Goal: Task Accomplishment & Management: Complete application form

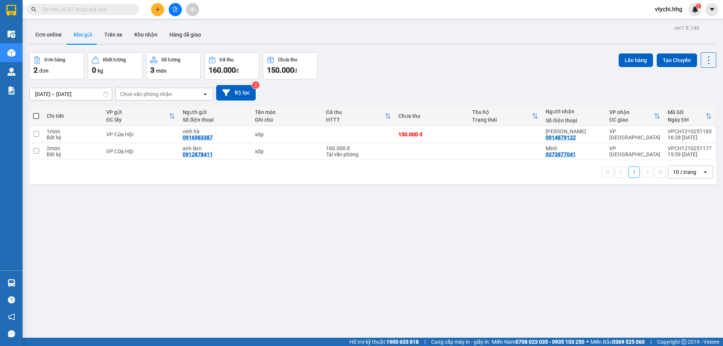
click at [176, 8] on icon "file-add" at bounding box center [174, 9] width 5 height 5
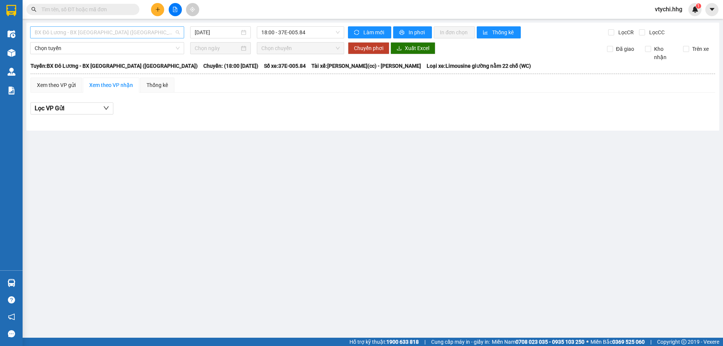
click at [151, 28] on span "BX Đô Lương - BX [GEOGRAPHIC_DATA] ([GEOGRAPHIC_DATA])" at bounding box center [107, 32] width 145 height 11
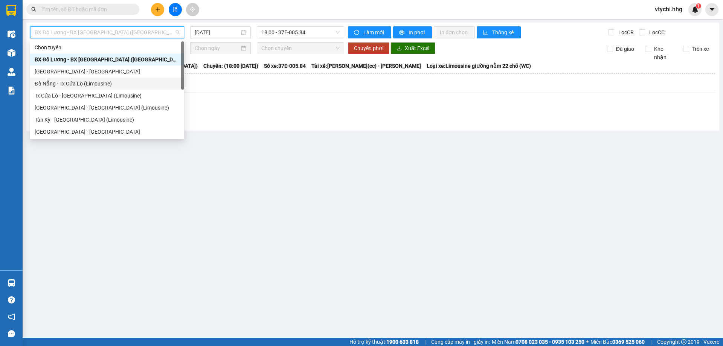
click at [128, 82] on div "Đà Nẵng - Tx Cửa Lò (Limousine)" at bounding box center [107, 83] width 145 height 8
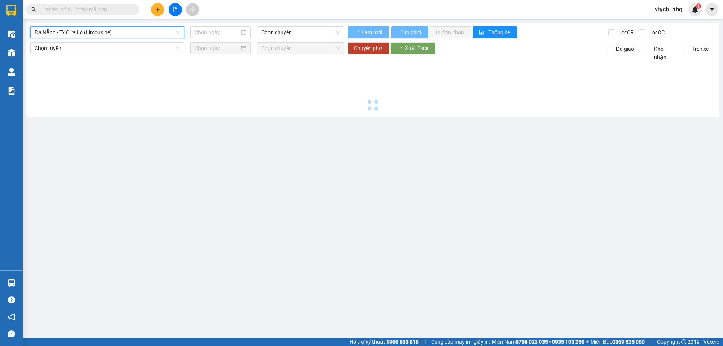
type input "[DATE]"
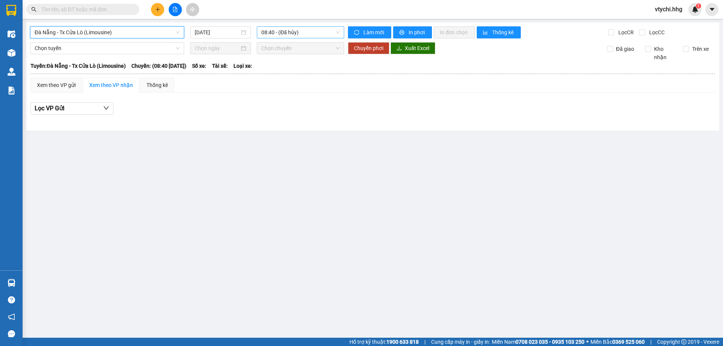
click at [318, 35] on span "08:40 - (Đã hủy)" at bounding box center [300, 32] width 78 height 11
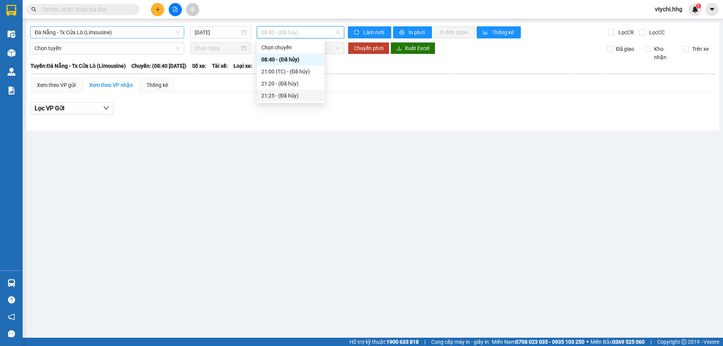
click at [152, 30] on span "Đà Nẵng - Tx Cửa Lò (Limousine)" at bounding box center [107, 32] width 145 height 11
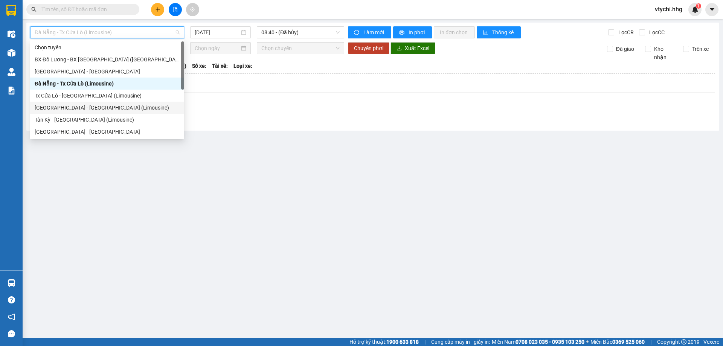
click at [151, 109] on div "[GEOGRAPHIC_DATA] - [GEOGRAPHIC_DATA] (Limousine)" at bounding box center [107, 108] width 145 height 8
type input "[DATE]"
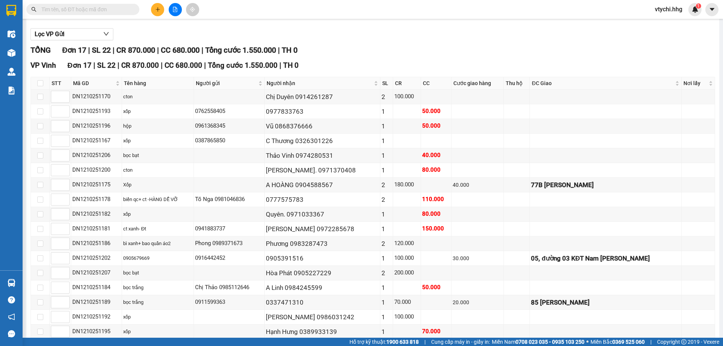
scroll to position [2, 0]
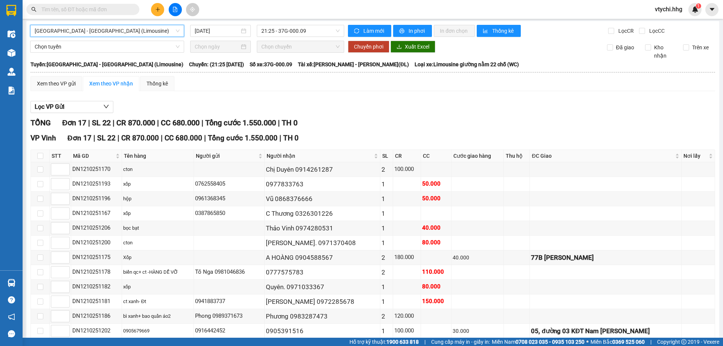
click at [130, 29] on span "[GEOGRAPHIC_DATA] - [GEOGRAPHIC_DATA] (Limousine)" at bounding box center [107, 30] width 145 height 11
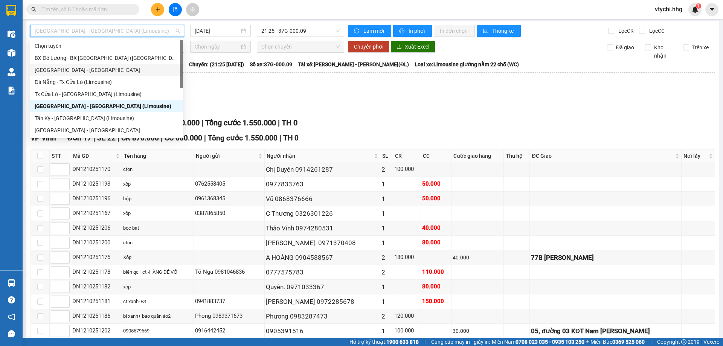
drag, startPoint x: 80, startPoint y: 83, endPoint x: 93, endPoint y: 64, distance: 23.2
click at [93, 64] on div "Chọn tuyến BX [GEOGRAPHIC_DATA] - BX [GEOGRAPHIC_DATA] ([GEOGRAPHIC_DATA]) [GEO…" at bounding box center [106, 100] width 153 height 120
click at [93, 64] on div "[GEOGRAPHIC_DATA] - [GEOGRAPHIC_DATA]" at bounding box center [106, 70] width 153 height 12
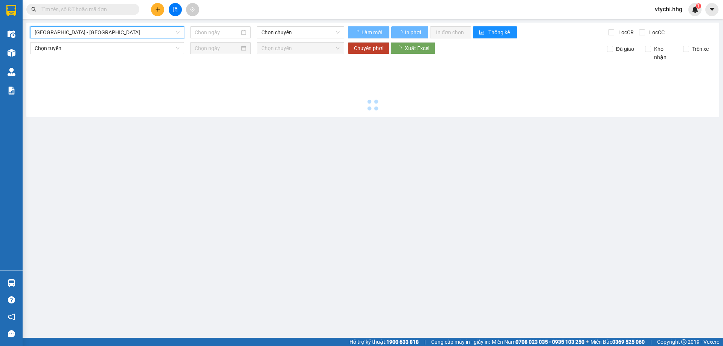
type input "[DATE]"
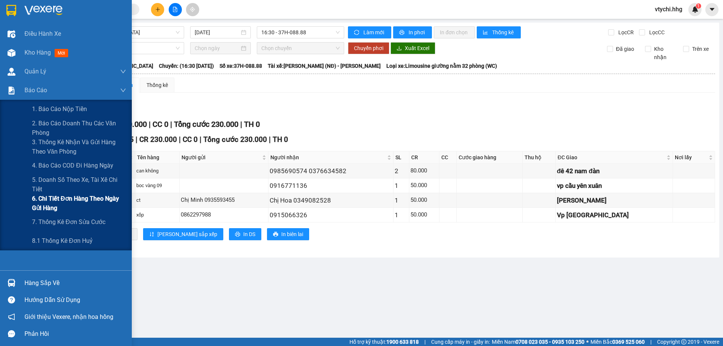
click at [87, 200] on span "6. Chi tiết đơn hàng theo ngày gửi hàng" at bounding box center [79, 203] width 94 height 19
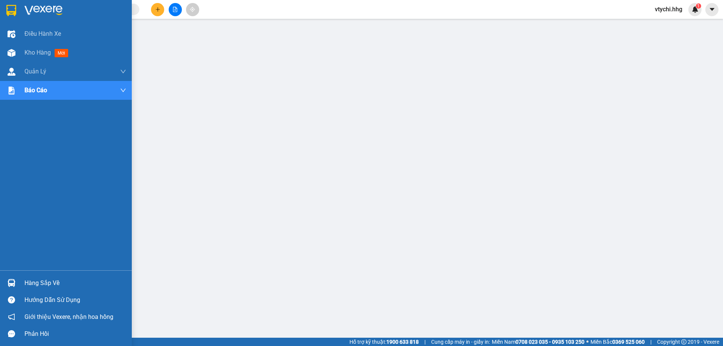
click at [13, 12] on img at bounding box center [11, 10] width 10 height 11
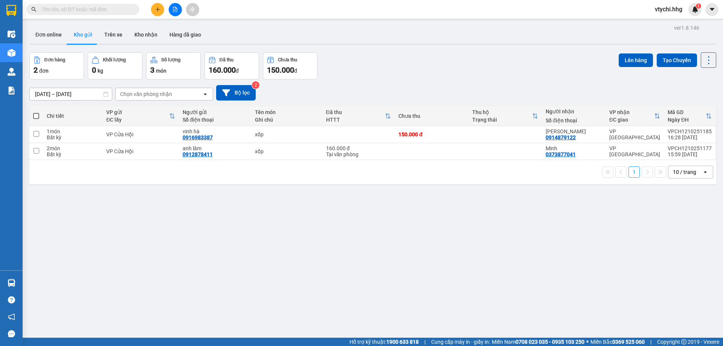
click at [152, 10] on button at bounding box center [157, 9] width 13 height 13
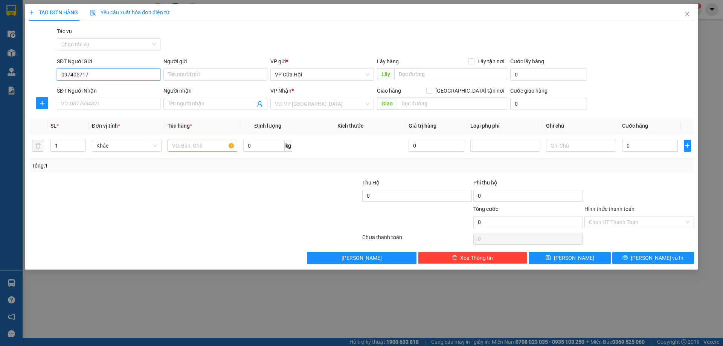
type input "0974057171"
click at [119, 92] on div "0974057171 - bích tĩnh" at bounding box center [108, 89] width 94 height 8
type input "bích tĩnh"
type input "0974057171"
click at [118, 107] on input "SĐT Người Nhận" at bounding box center [109, 104] width 104 height 12
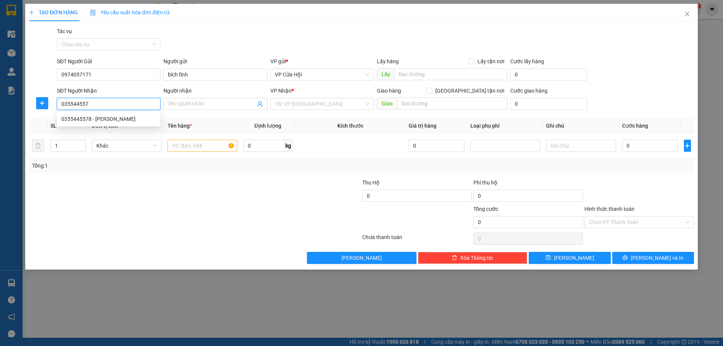
type input "0355445578"
click at [98, 119] on div "0355445578 - [PERSON_NAME]" at bounding box center [108, 119] width 94 height 8
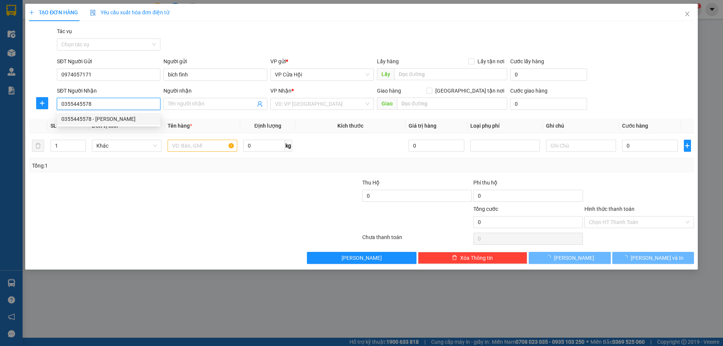
type input "[PERSON_NAME]"
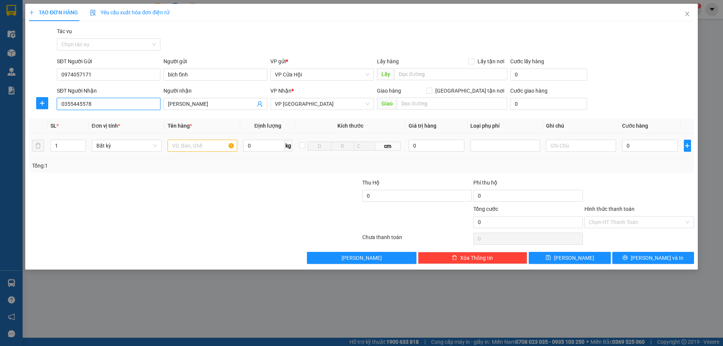
type input "0355445578"
click at [206, 147] on input "text" at bounding box center [203, 146] width 70 height 12
type input "ct"
click at [643, 145] on input "0" at bounding box center [650, 146] width 56 height 12
type input "8"
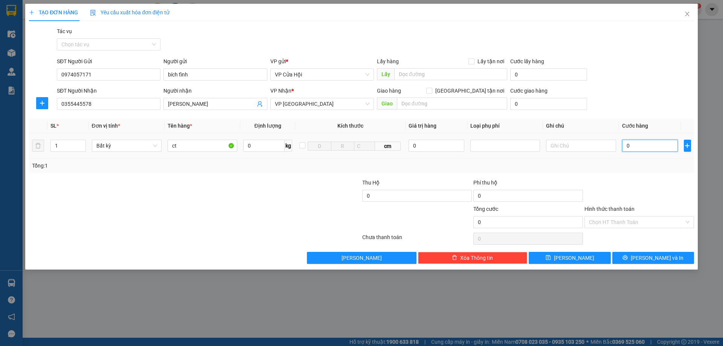
type input "8"
type input "0"
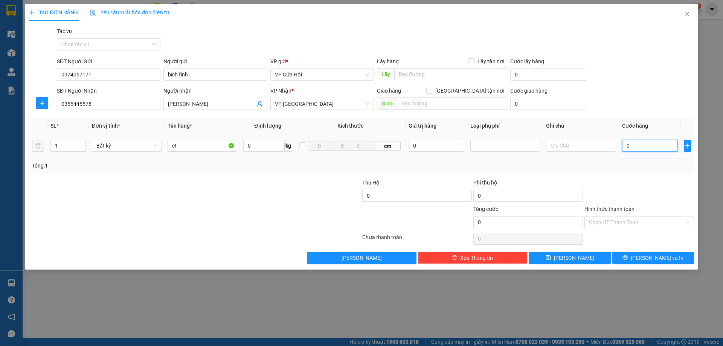
type input "07"
type input "7"
type input "070"
type input "70"
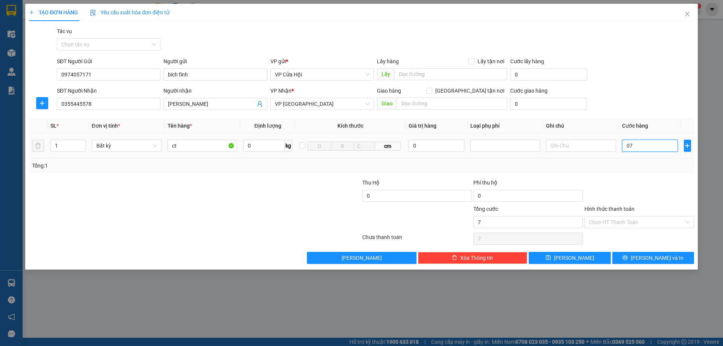
type input "70"
type input "0.700"
type input "700"
type input "07.000"
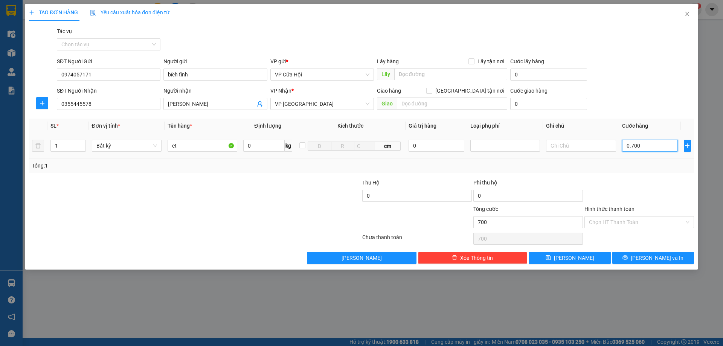
type input "7.000"
type input "070.000"
type input "70.000"
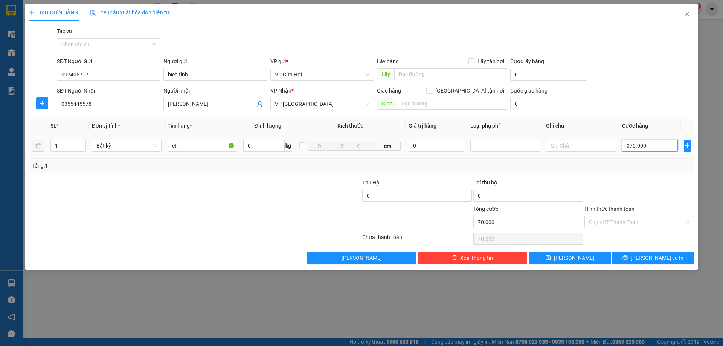
click at [647, 145] on input "070.000" at bounding box center [650, 146] width 56 height 12
type input "7"
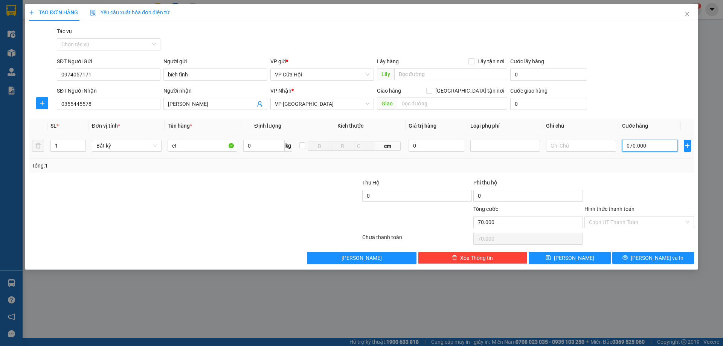
type input "7"
type input "70"
type input "700"
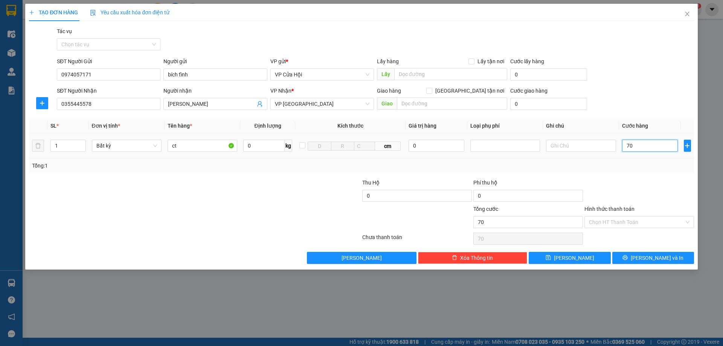
type input "700"
type input "7.000"
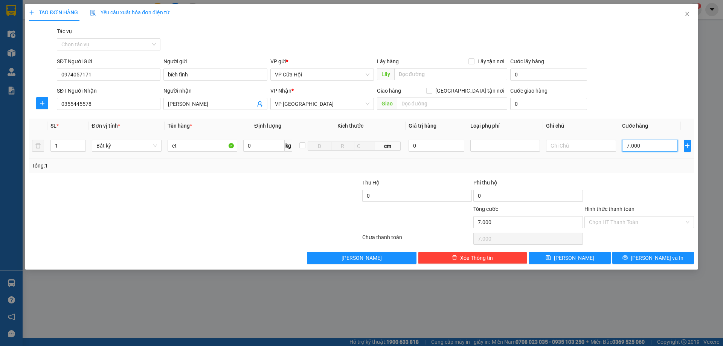
type input "70.000"
click at [650, 256] on span "[PERSON_NAME] và In" at bounding box center [657, 258] width 53 height 8
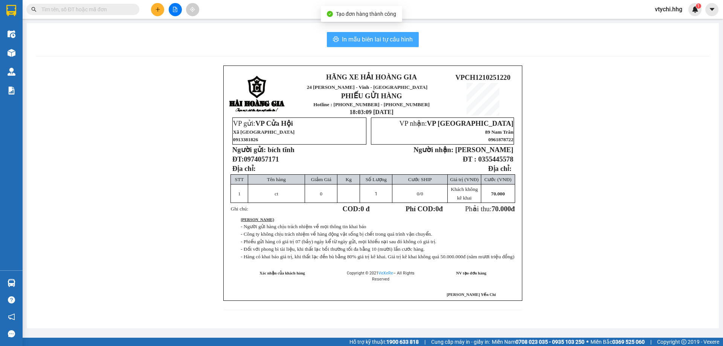
click at [364, 41] on span "In mẫu biên lai tự cấu hình" at bounding box center [377, 39] width 71 height 9
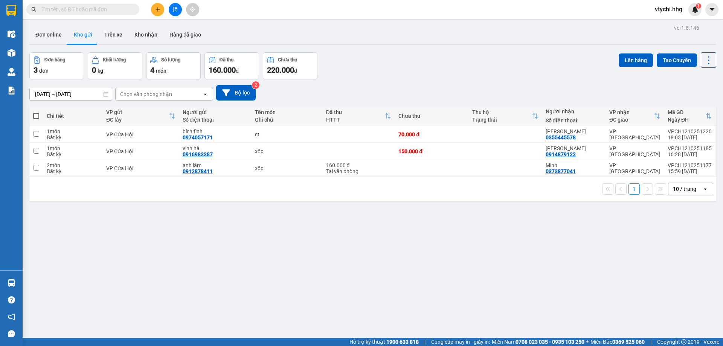
drag, startPoint x: 296, startPoint y: 40, endPoint x: 286, endPoint y: 37, distance: 10.1
click at [294, 39] on div "Đơn online Kho gửi Trên xe Kho nhận Hàng đã giao" at bounding box center [372, 36] width 687 height 20
click at [157, 11] on icon "plus" at bounding box center [157, 9] width 5 height 5
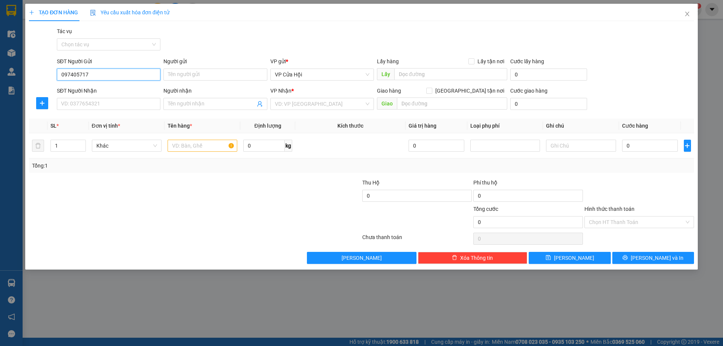
type input "0974057171"
click at [112, 90] on div "0974057171 - bích tĩnh" at bounding box center [108, 89] width 94 height 8
type input "bích tĩnh"
type input "0974057171"
click at [114, 106] on input "SĐT Người Nhận" at bounding box center [109, 104] width 104 height 12
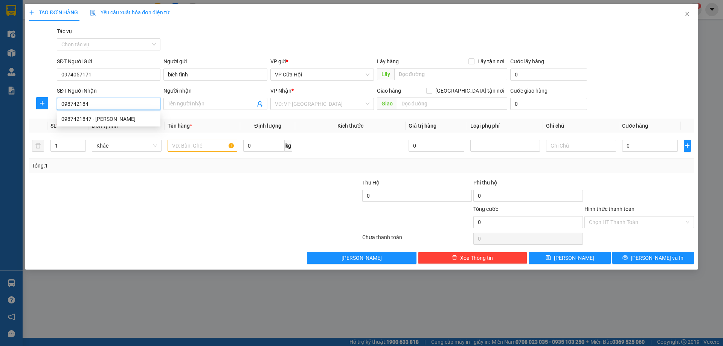
type input "0987421847"
click at [131, 121] on div "0987421847 - [PERSON_NAME]" at bounding box center [108, 119] width 94 height 8
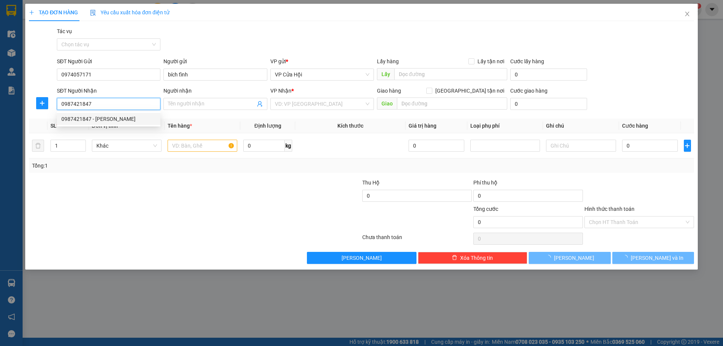
type input "[PERSON_NAME]"
type input "[GEOGRAPHIC_DATA]"
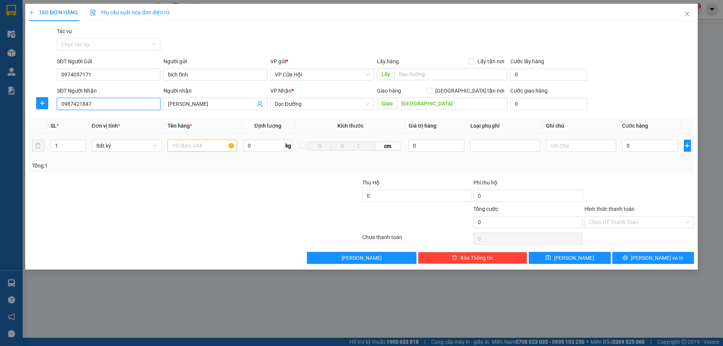
type input "0987421847"
click at [200, 149] on input "text" at bounding box center [203, 146] width 70 height 12
type input "bì xanh"
click at [661, 140] on input "0" at bounding box center [650, 146] width 56 height 12
type input "5"
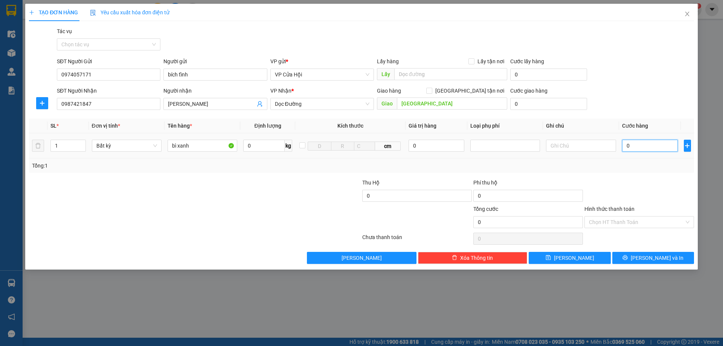
type input "5"
type input "50"
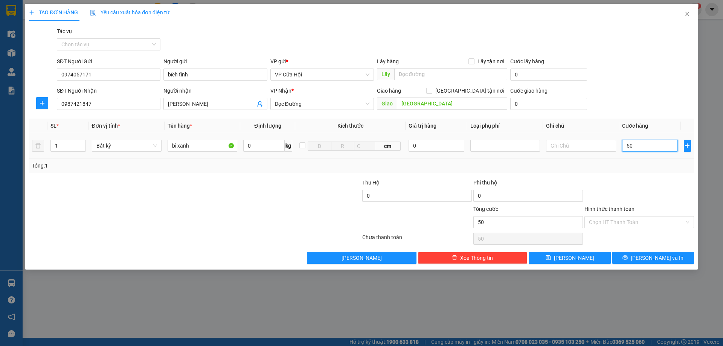
type input "500"
type input "5.000"
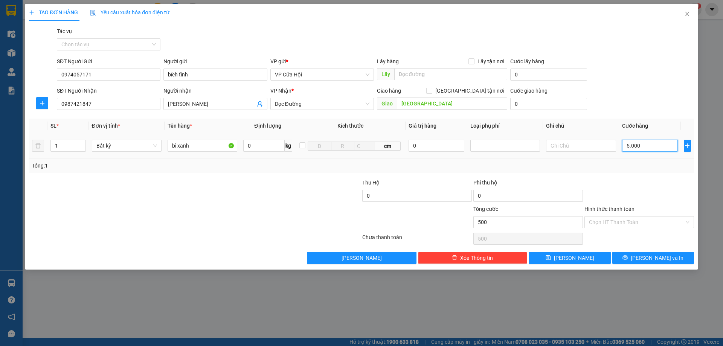
type input "5.000"
type input "50.000"
type input "500.000"
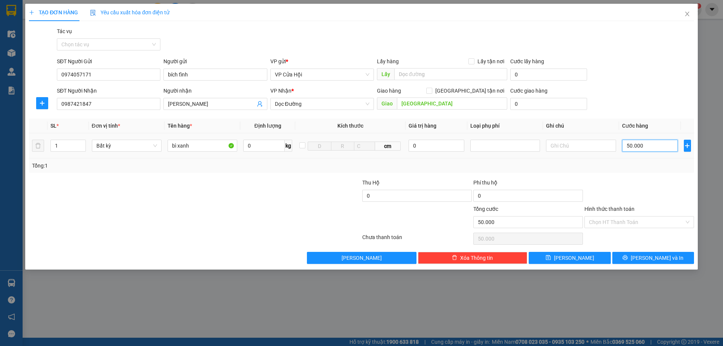
type input "500.000"
type input "50.000"
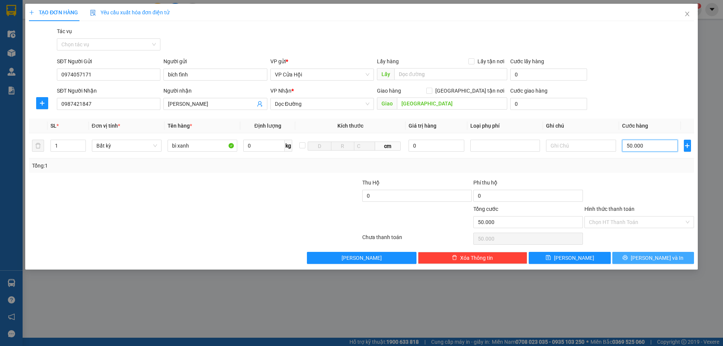
type input "50.000"
click at [654, 260] on span "[PERSON_NAME] và In" at bounding box center [657, 258] width 53 height 8
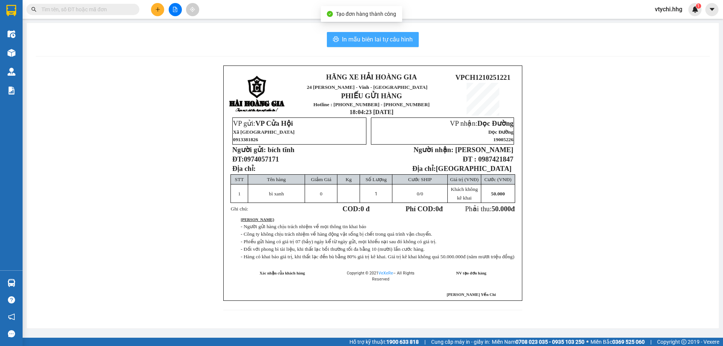
click at [380, 40] on span "In mẫu biên lai tự cấu hình" at bounding box center [377, 39] width 71 height 9
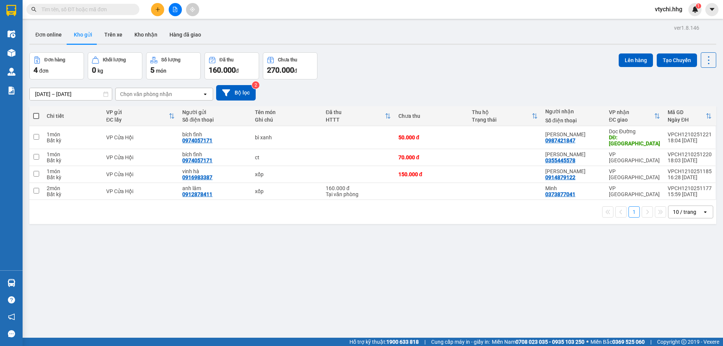
click at [470, 85] on div "[DATE] – [DATE] Press the down arrow key to interact with the calendar and sele…" at bounding box center [372, 92] width 687 height 15
click at [155, 9] on icon "plus" at bounding box center [157, 9] width 5 height 5
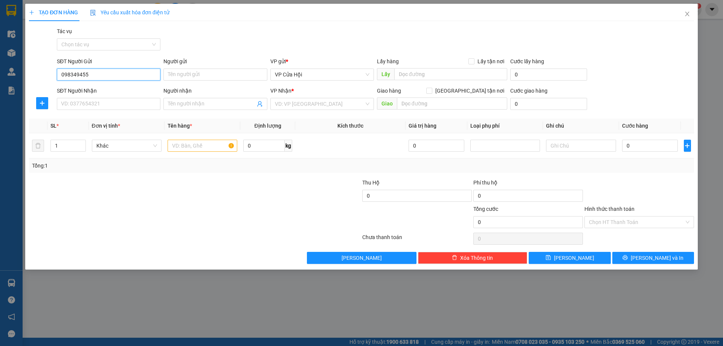
type input "0983494552"
click at [106, 90] on div "0983494552 - c thắm" at bounding box center [108, 89] width 94 height 8
type input "c thắm"
type input "0983494552"
click at [107, 104] on input "SĐT Người Nhận" at bounding box center [109, 104] width 104 height 12
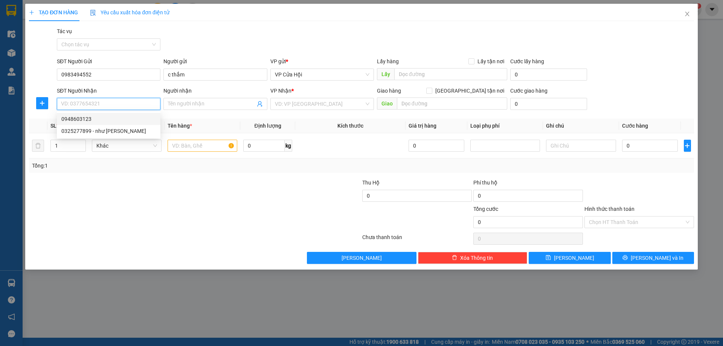
click at [106, 121] on div "0948603123" at bounding box center [108, 119] width 94 height 8
type input "0948603123"
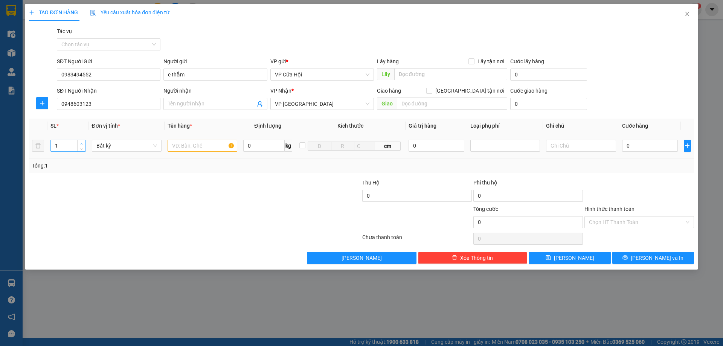
type input "2"
click at [79, 145] on span "Increase Value" at bounding box center [81, 143] width 8 height 7
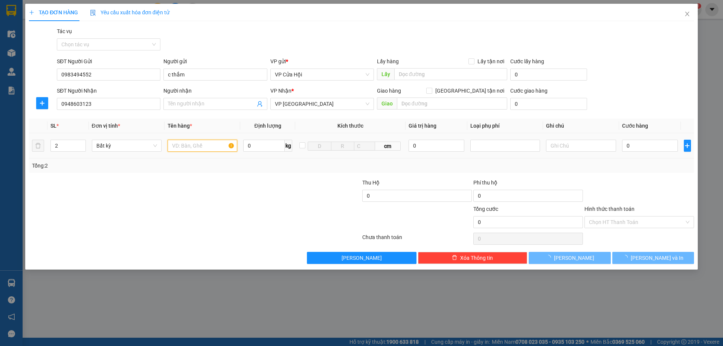
click at [192, 145] on input "text" at bounding box center [203, 146] width 70 height 12
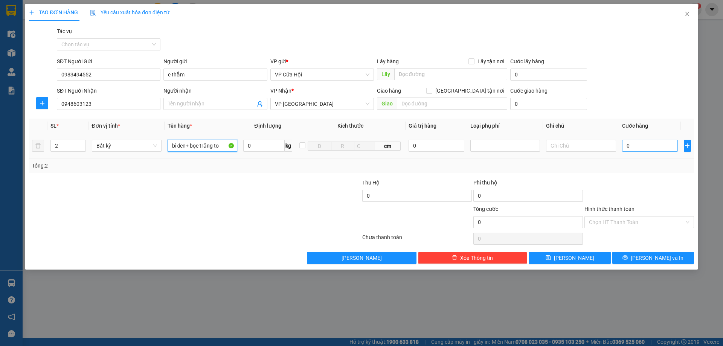
type input "bì đen+ bọc trắng to"
click at [640, 145] on input "0" at bounding box center [650, 146] width 56 height 12
type input "2"
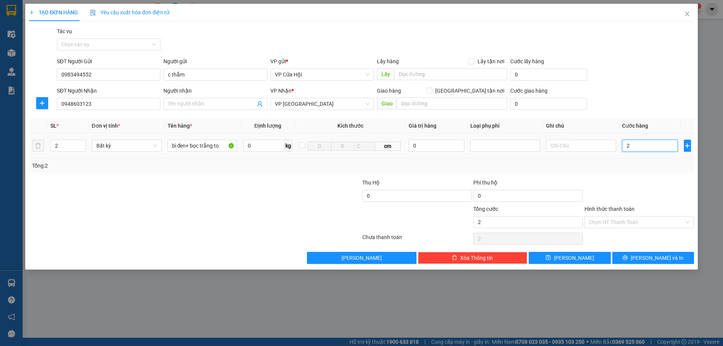
type input "24"
type input "240"
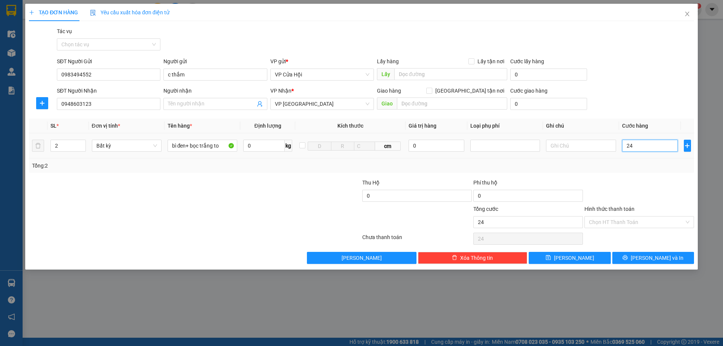
type input "240"
type input "2.400"
type input "24.000"
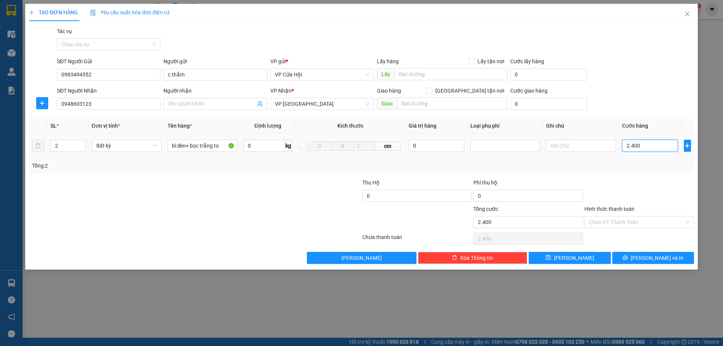
type input "24.000"
type input "240.000"
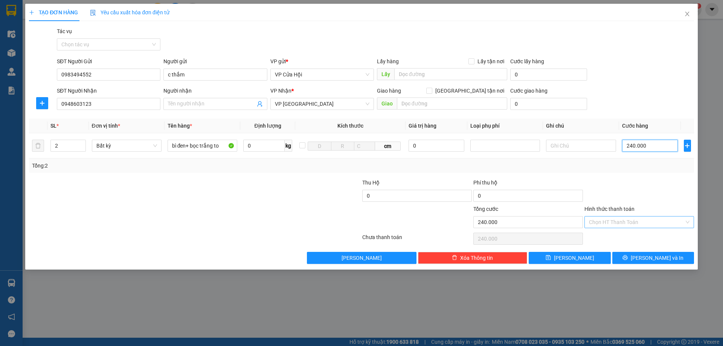
type input "240.000"
click at [654, 221] on input "Hình thức thanh toán" at bounding box center [636, 221] width 95 height 11
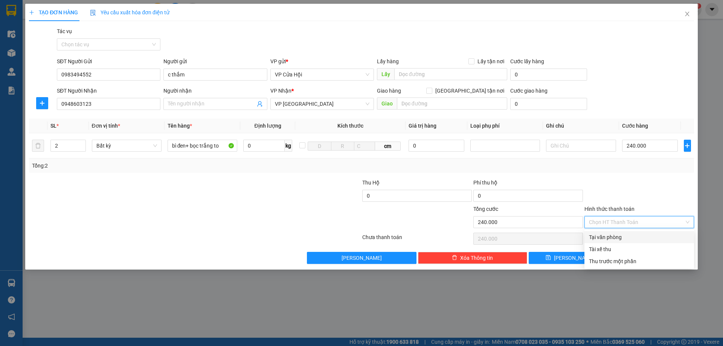
click at [635, 239] on div "Tại văn phòng" at bounding box center [639, 237] width 101 height 8
type input "0"
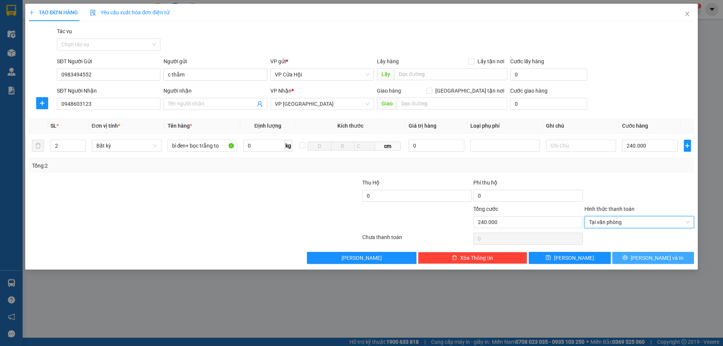
drag, startPoint x: 657, startPoint y: 260, endPoint x: 668, endPoint y: 237, distance: 25.4
click at [657, 260] on span "[PERSON_NAME] và In" at bounding box center [657, 258] width 53 height 8
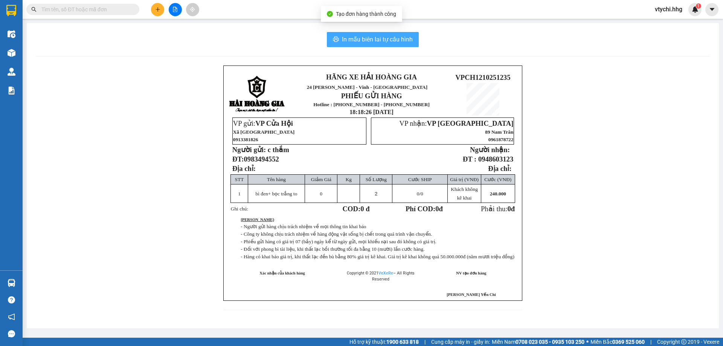
drag, startPoint x: 373, startPoint y: 37, endPoint x: 371, endPoint y: 25, distance: 11.6
click at [373, 37] on span "In mẫu biên lai tự cấu hình" at bounding box center [377, 39] width 71 height 9
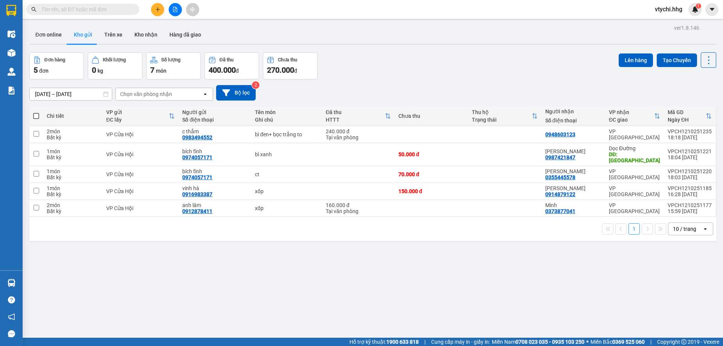
drag, startPoint x: 446, startPoint y: 72, endPoint x: 444, endPoint y: 68, distance: 4.4
click at [446, 72] on div "Đơn hàng 5 đơn Khối lượng 0 kg Số lượng 7 món Đã thu 400.000 đ Chưa thu 270.000…" at bounding box center [372, 65] width 687 height 27
click at [159, 4] on button at bounding box center [157, 9] width 13 height 13
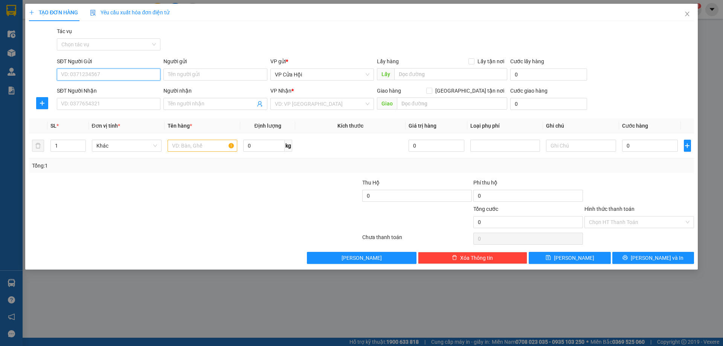
click at [136, 75] on input "SĐT Người Gửi" at bounding box center [109, 75] width 104 height 12
click at [136, 90] on div "0365550654 - [PERSON_NAME]" at bounding box center [108, 89] width 94 height 8
type input "0365550654"
type input "[PERSON_NAME]"
type input "0365550654"
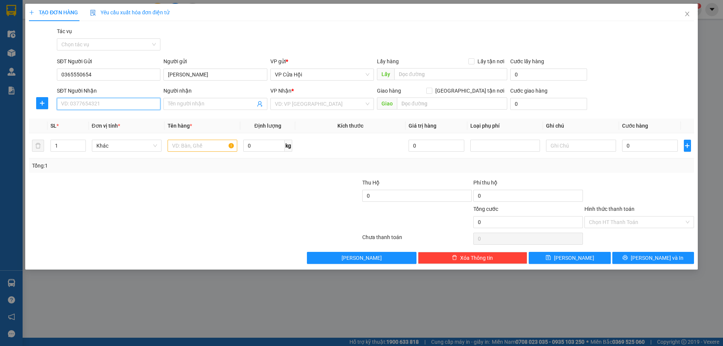
click at [117, 107] on input "SĐT Người Nhận" at bounding box center [109, 104] width 104 height 12
click at [99, 119] on div "0335898338 - khéo" at bounding box center [108, 119] width 94 height 8
type input "0335898338"
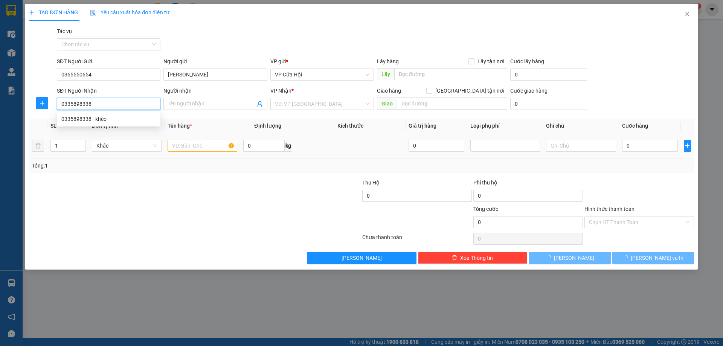
type input "khéo"
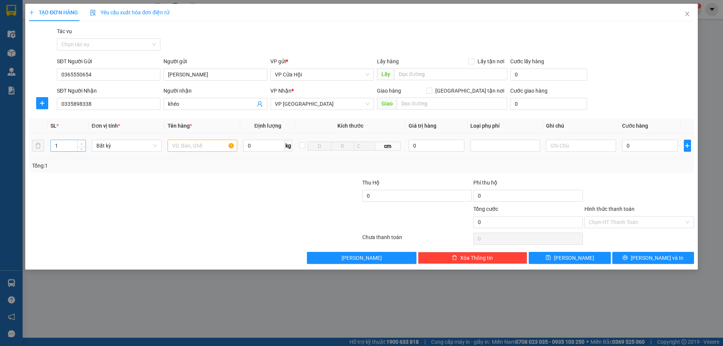
type input "2"
click at [80, 145] on icon "up" at bounding box center [81, 144] width 3 height 3
click at [187, 148] on input "text" at bounding box center [203, 146] width 70 height 12
type input "bì đen"
click at [633, 148] on input "0" at bounding box center [650, 146] width 56 height 12
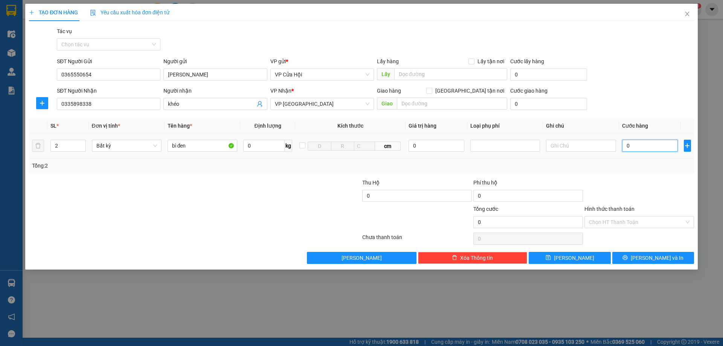
type input "2"
type input "28"
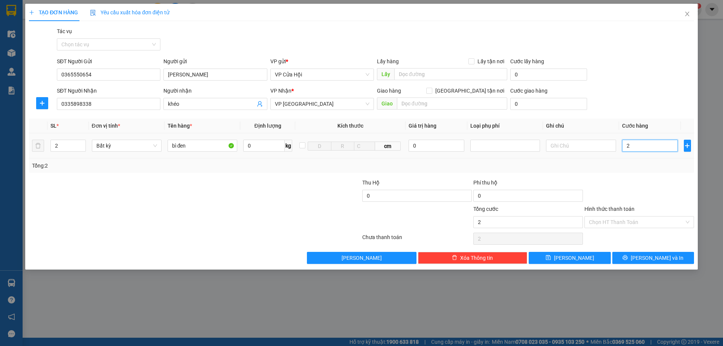
type input "28"
type input "280"
type input "2.800"
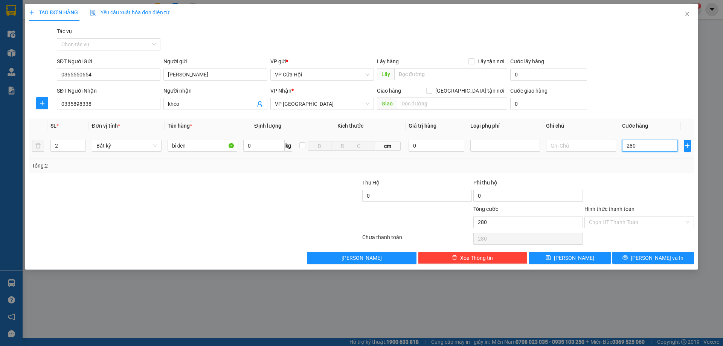
type input "2.800"
type input "28.000"
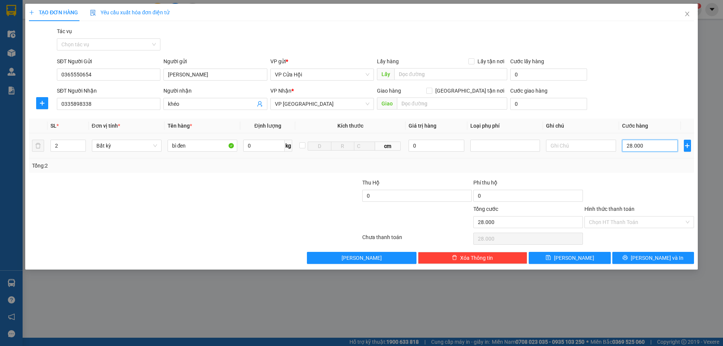
type input "280.000"
click at [643, 223] on input "Hình thức thanh toán" at bounding box center [636, 221] width 95 height 11
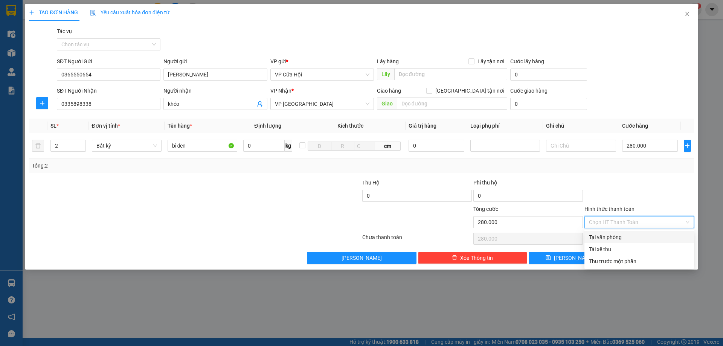
click at [623, 235] on div "Tại văn phòng" at bounding box center [639, 237] width 101 height 8
type input "0"
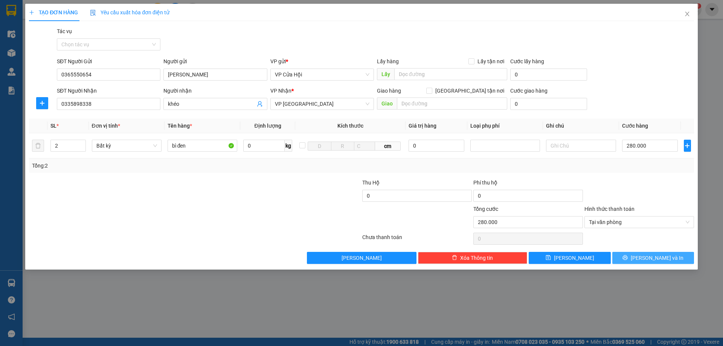
click at [647, 256] on span "[PERSON_NAME] và In" at bounding box center [657, 258] width 53 height 8
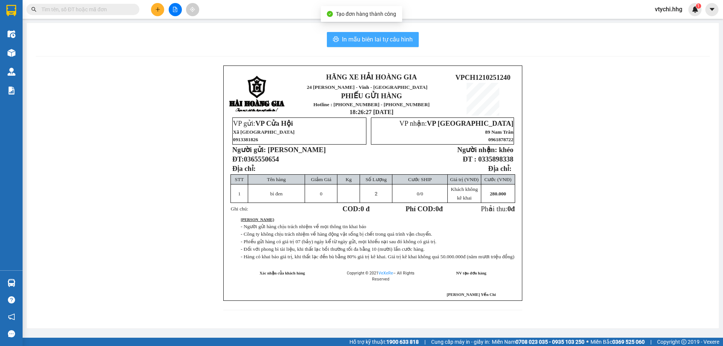
click at [359, 36] on span "In mẫu biên lai tự cấu hình" at bounding box center [377, 39] width 71 height 9
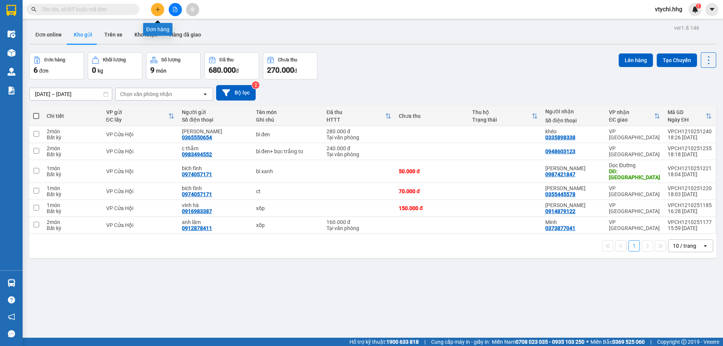
click at [160, 13] on button at bounding box center [157, 9] width 13 height 13
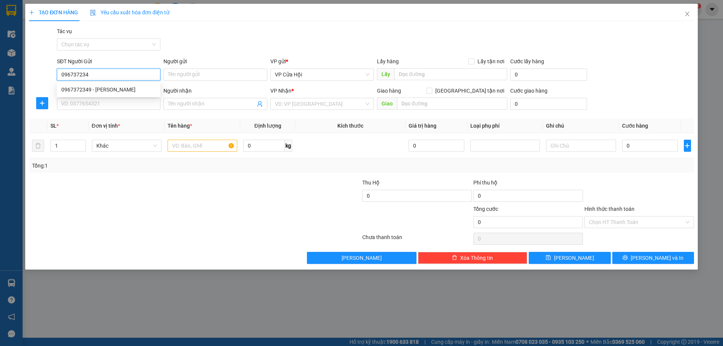
type input "0967372349"
click at [125, 91] on div "0967372349 - [PERSON_NAME]" at bounding box center [108, 89] width 94 height 8
type input "ông [PERSON_NAME]"
type input "0967372349"
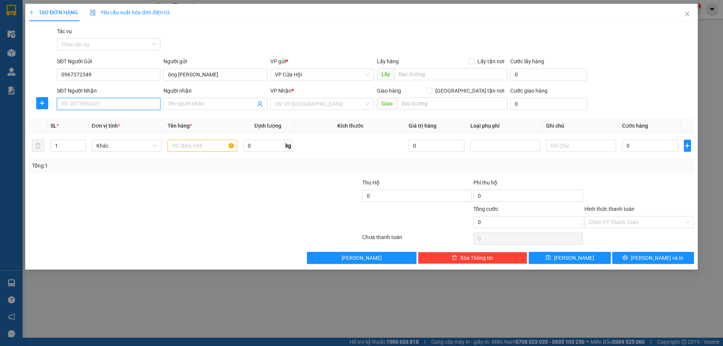
click at [121, 105] on input "SĐT Người Nhận" at bounding box center [109, 104] width 104 height 12
click at [110, 117] on div "0981775597 - hoa" at bounding box center [108, 119] width 94 height 8
type input "0981775597"
type input "hoa"
type input "2"
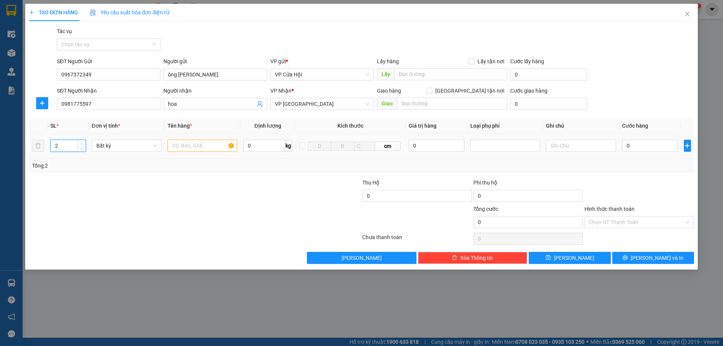
drag, startPoint x: 82, startPoint y: 144, endPoint x: 185, endPoint y: 167, distance: 106.0
click at [81, 144] on icon "up" at bounding box center [81, 143] width 3 height 3
click at [209, 151] on input "text" at bounding box center [203, 146] width 70 height 12
type input "bì đen"
click at [660, 148] on input "0" at bounding box center [650, 146] width 56 height 12
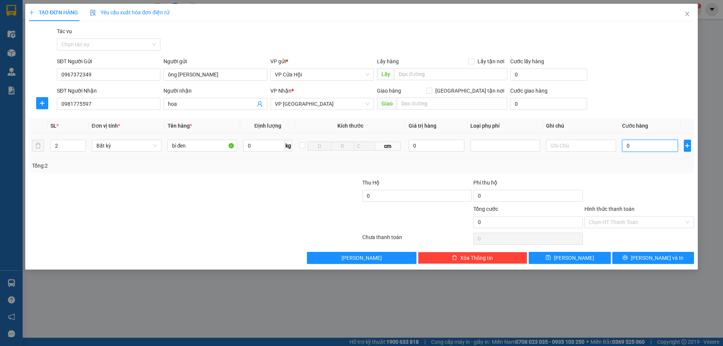
type input "2"
type input "22"
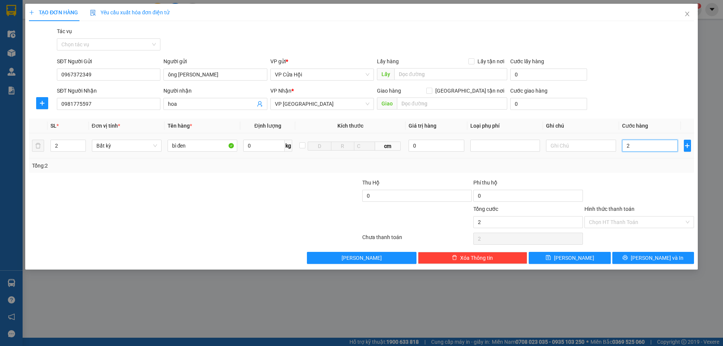
type input "22"
type input "220"
type input "2.200"
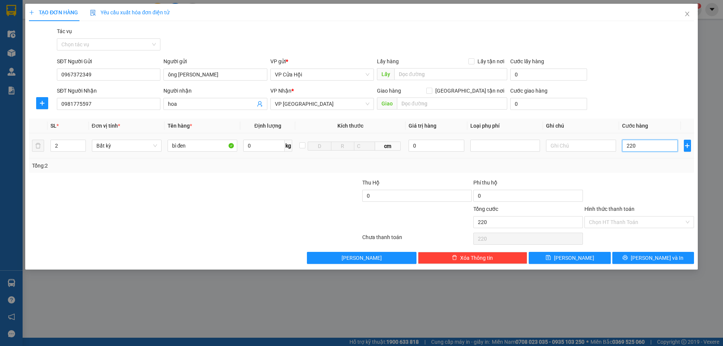
type input "2.200"
type input "22.000"
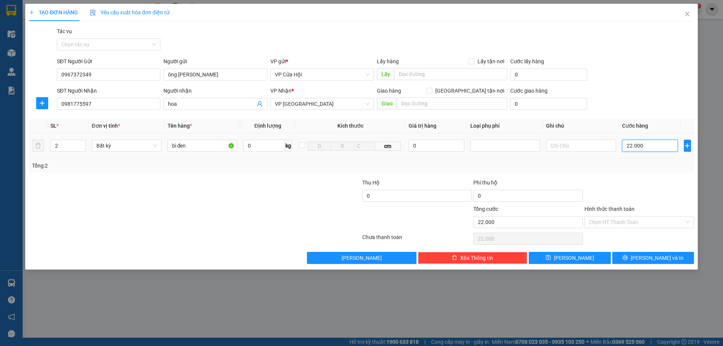
type input "220.000"
click at [615, 222] on input "Hình thức thanh toán" at bounding box center [636, 221] width 95 height 11
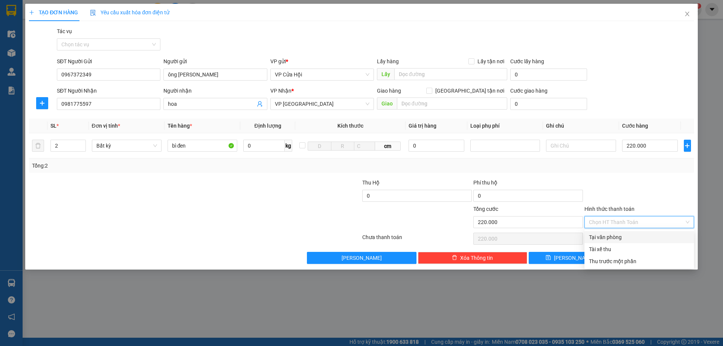
click at [609, 235] on div "Tại văn phòng" at bounding box center [639, 237] width 101 height 8
type input "0"
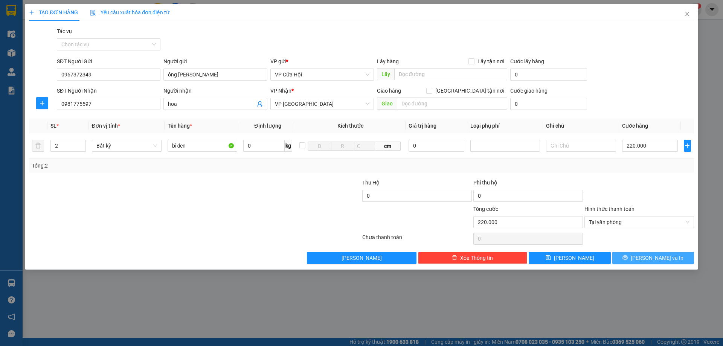
click at [647, 259] on span "[PERSON_NAME] và In" at bounding box center [657, 258] width 53 height 8
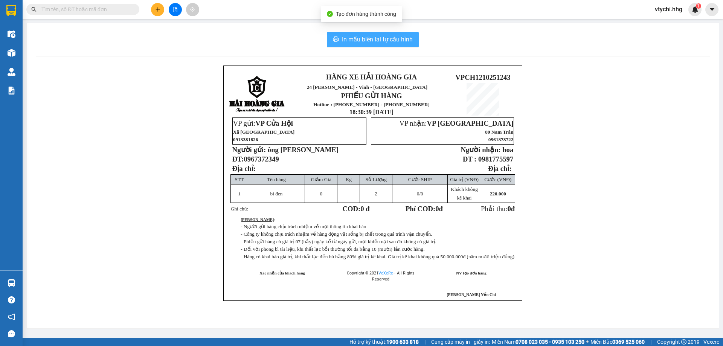
click at [393, 41] on span "In mẫu biên lai tự cấu hình" at bounding box center [377, 39] width 71 height 9
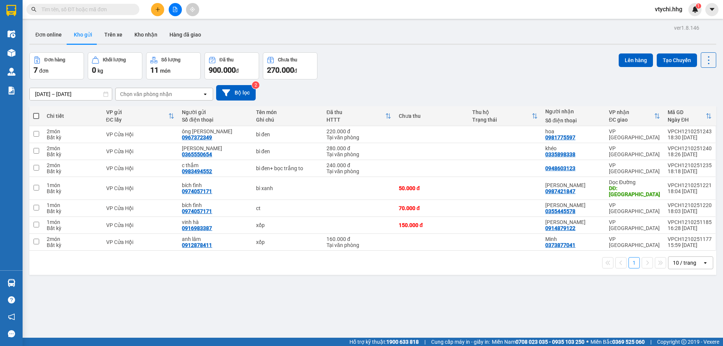
click at [474, 71] on div "Đơn hàng 7 đơn Khối lượng 0 kg Số lượng 11 món Đã thu 900.000 đ Chưa thu 270.00…" at bounding box center [372, 65] width 687 height 27
click at [155, 9] on icon "plus" at bounding box center [157, 9] width 5 height 5
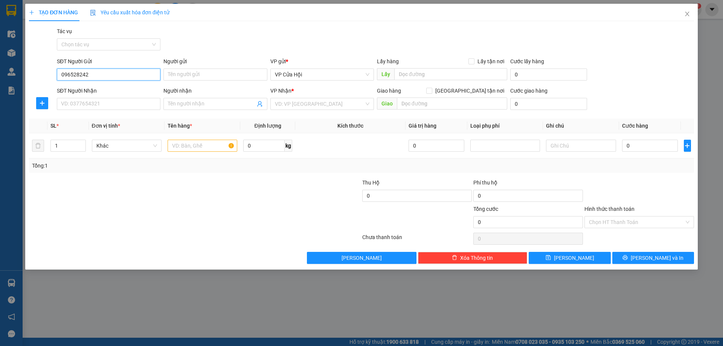
type input "0965282428"
click at [105, 87] on div "0965282428 - [PERSON_NAME]" at bounding box center [108, 89] width 94 height 8
type input "[PERSON_NAME]"
type input "0965282428"
click at [114, 108] on input "SĐT Người Nhận" at bounding box center [109, 104] width 104 height 12
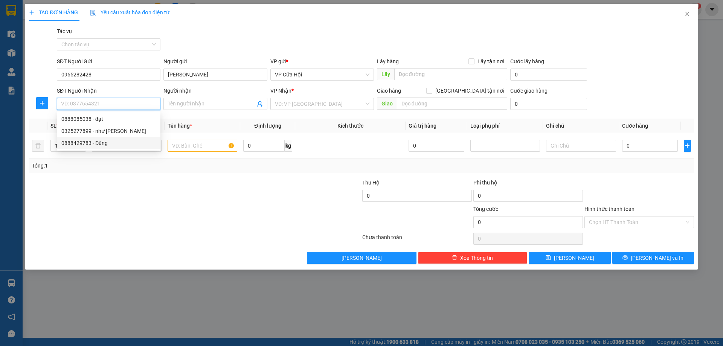
click at [93, 144] on div "0888429783 - Dũng" at bounding box center [108, 143] width 94 height 8
type input "0888429783"
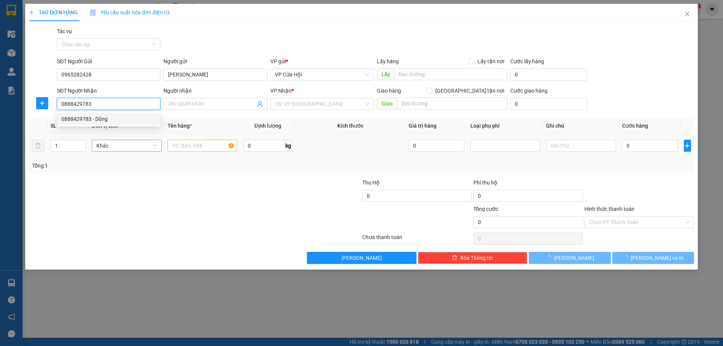
type input "Dũng"
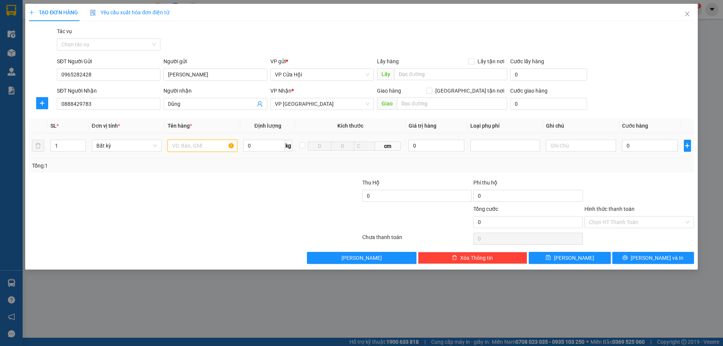
drag, startPoint x: 178, startPoint y: 146, endPoint x: 180, endPoint y: 139, distance: 7.7
click at [180, 143] on input "text" at bounding box center [203, 146] width 70 height 12
type input "bì xanh"
click at [665, 144] on input "0" at bounding box center [650, 146] width 56 height 12
type input "1"
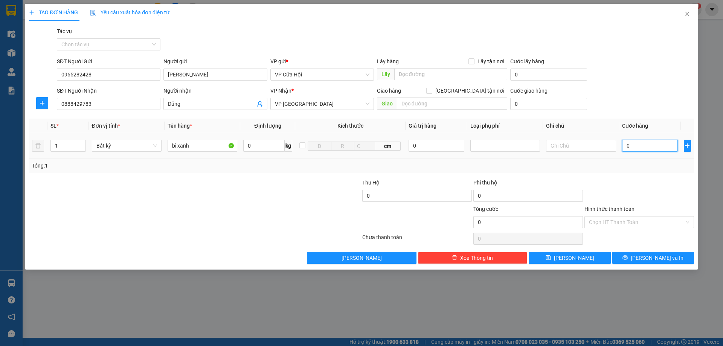
type input "1"
type input "15"
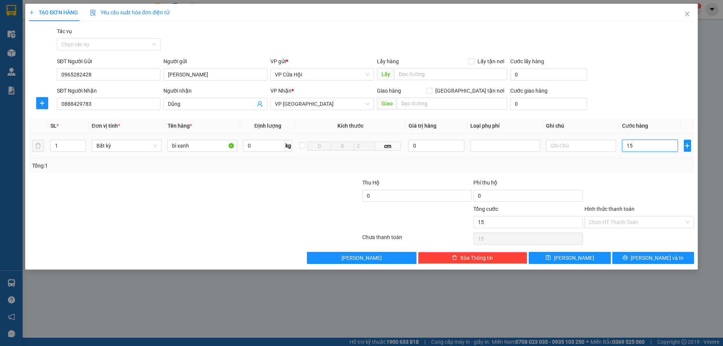
type input "150"
type input "1.500"
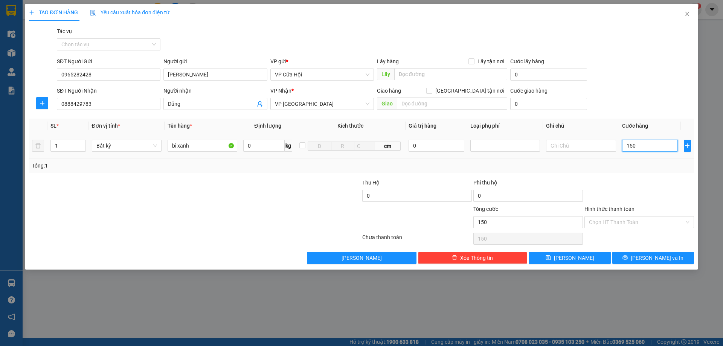
type input "1.500"
type input "15.000"
type input "150.000"
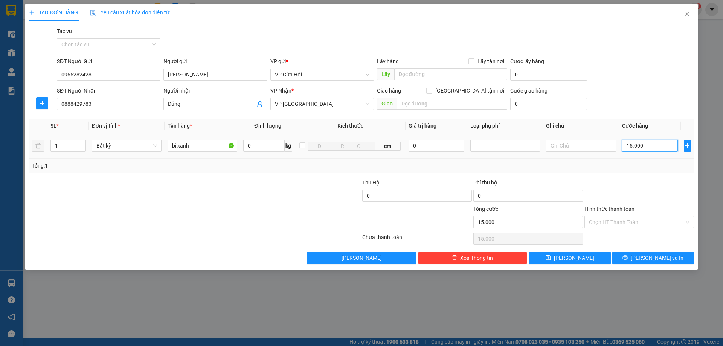
type input "150.000"
click at [628, 221] on input "Hình thức thanh toán" at bounding box center [636, 221] width 95 height 11
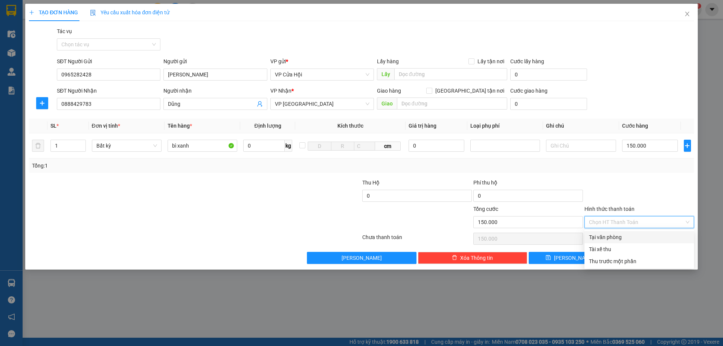
click at [623, 237] on div "Tại văn phòng" at bounding box center [639, 237] width 101 height 8
type input "0"
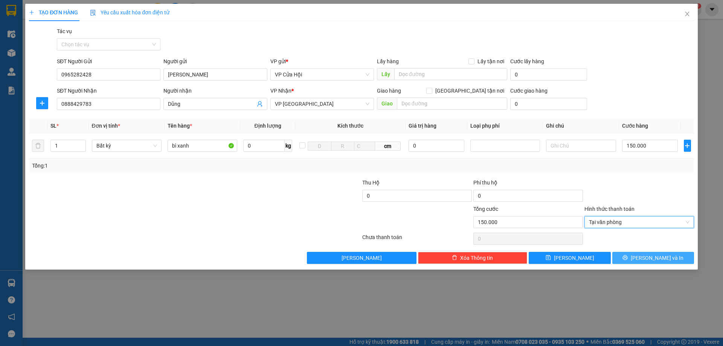
click at [658, 260] on span "[PERSON_NAME] và In" at bounding box center [657, 258] width 53 height 8
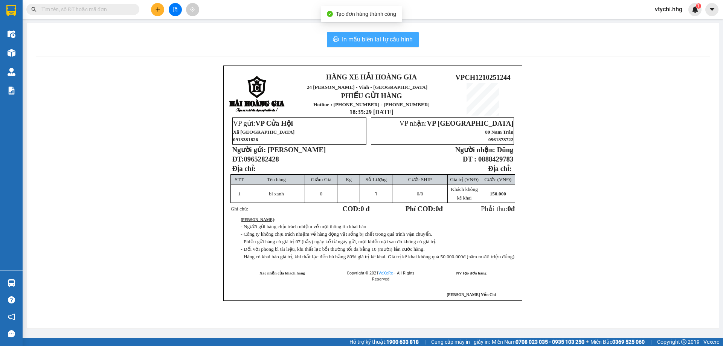
click at [391, 42] on span "In mẫu biên lai tự cấu hình" at bounding box center [377, 39] width 71 height 9
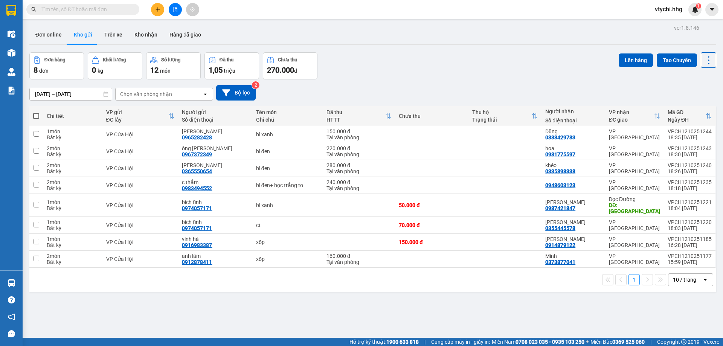
drag, startPoint x: 250, startPoint y: 24, endPoint x: 183, endPoint y: 4, distance: 70.0
click at [248, 24] on div "ver 1.8.146 Đơn online Kho gửi Trên xe Kho nhận Hàng đã giao Đơn hàng 8 đơn Khố…" at bounding box center [372, 196] width 693 height 346
click at [155, 7] on icon "plus" at bounding box center [157, 9] width 5 height 5
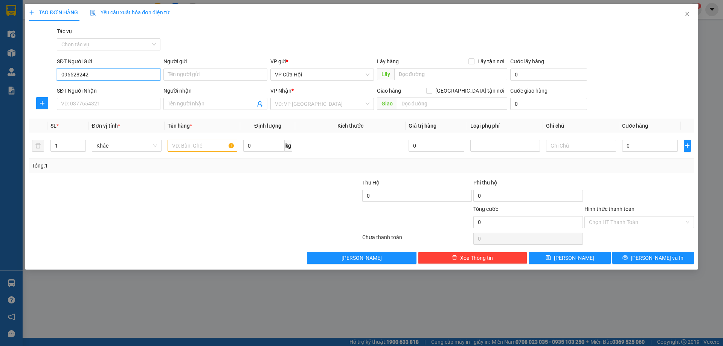
type input "0965282428"
click at [107, 89] on div "0965282428 - [PERSON_NAME]" at bounding box center [108, 89] width 94 height 8
type input "[PERSON_NAME]"
type input "0965282428"
click at [108, 97] on div "SĐT Người Nhận" at bounding box center [109, 92] width 104 height 11
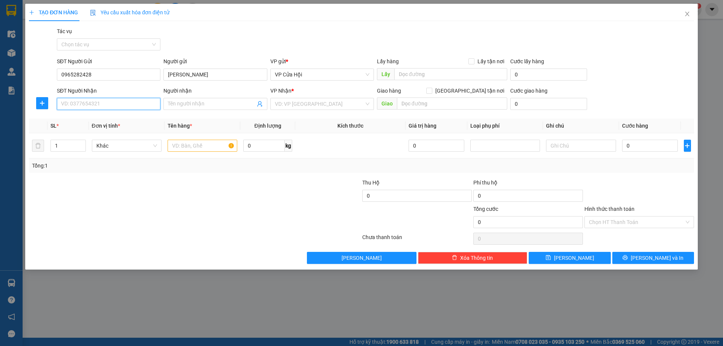
click at [108, 101] on input "SĐT Người Nhận" at bounding box center [109, 104] width 104 height 12
click at [102, 142] on div "0325277899 - như [PERSON_NAME]" at bounding box center [108, 143] width 94 height 8
type input "0325277899"
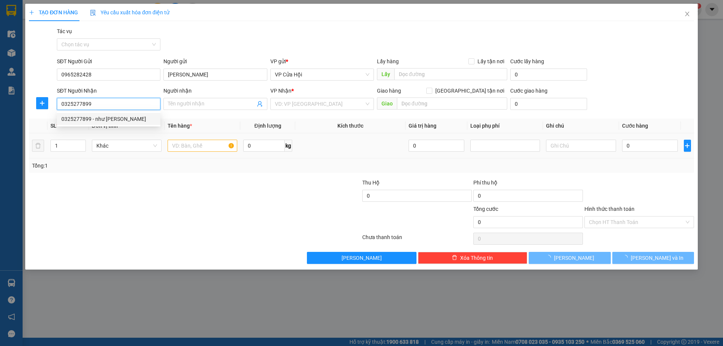
type input "như [PERSON_NAME]"
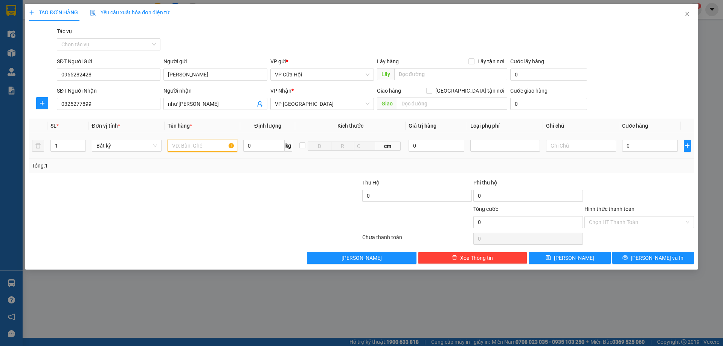
click at [190, 146] on input "text" at bounding box center [203, 146] width 70 height 12
type input "bì xanh"
click at [630, 147] on input "0" at bounding box center [650, 146] width 56 height 12
type input "1"
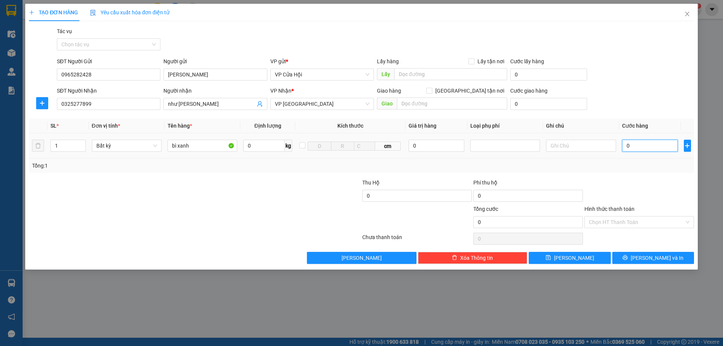
type input "1"
type input "15"
type input "150"
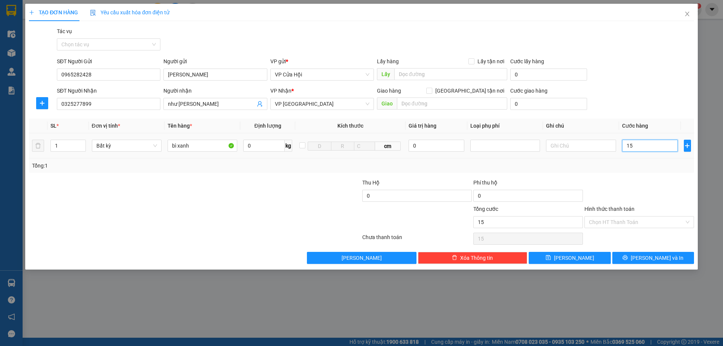
type input "150"
type input "1.500"
click at [646, 221] on input "Hình thức thanh toán" at bounding box center [636, 221] width 95 height 11
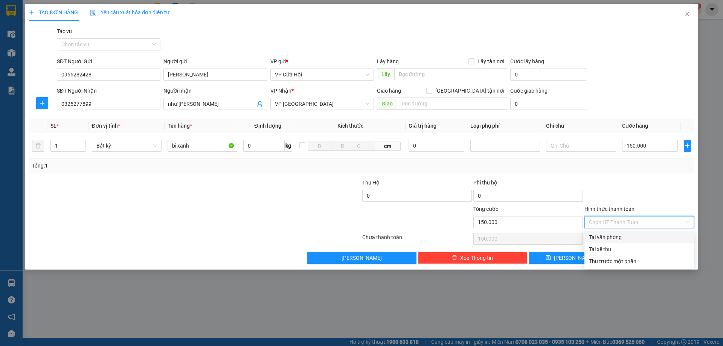
click at [640, 236] on div "Tại văn phòng" at bounding box center [639, 237] width 101 height 8
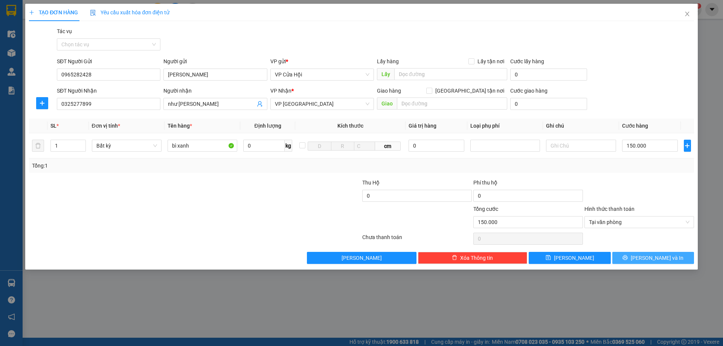
click at [640, 253] on button "[PERSON_NAME] và In" at bounding box center [653, 258] width 82 height 12
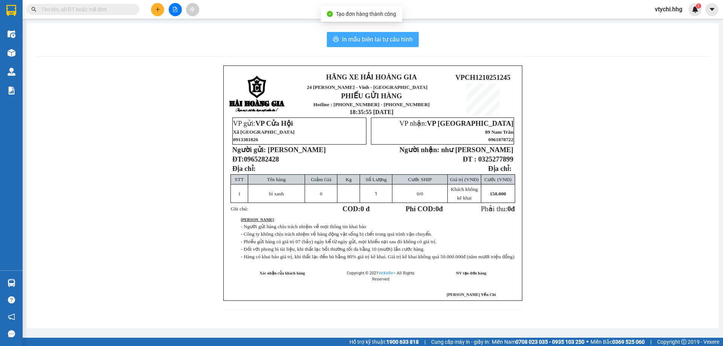
click at [359, 41] on span "In mẫu biên lai tự cấu hình" at bounding box center [377, 39] width 71 height 9
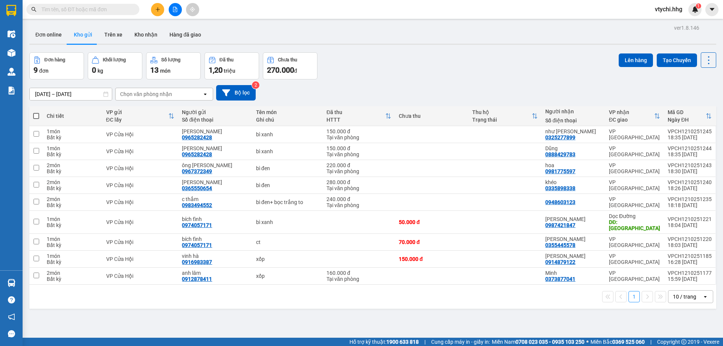
click at [407, 71] on div "Đơn hàng 9 đơn Khối lượng 0 kg Số lượng 13 món Đã thu 1,20 triệu Chưa thu 270.0…" at bounding box center [372, 65] width 687 height 27
click at [161, 11] on button at bounding box center [157, 9] width 13 height 13
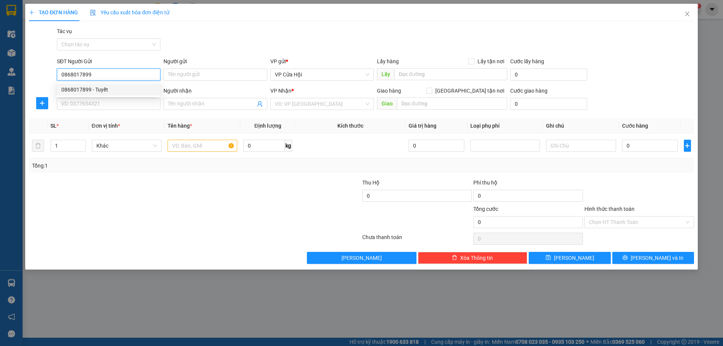
click at [89, 91] on div "0868017899 - Tuyết" at bounding box center [108, 89] width 94 height 8
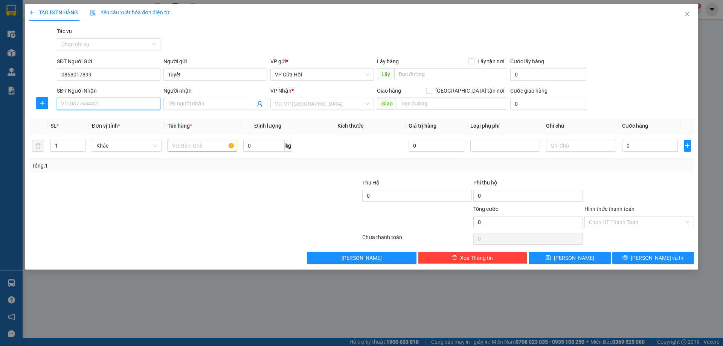
click at [94, 100] on input "SĐT Người Nhận" at bounding box center [109, 104] width 104 height 12
click at [126, 104] on input "SĐT Người Nhận" at bounding box center [109, 104] width 104 height 12
click at [120, 119] on div "0838028678 - Lành" at bounding box center [108, 119] width 94 height 8
drag, startPoint x: 191, startPoint y: 148, endPoint x: 198, endPoint y: 145, distance: 7.8
click at [194, 148] on input "text" at bounding box center [203, 146] width 70 height 12
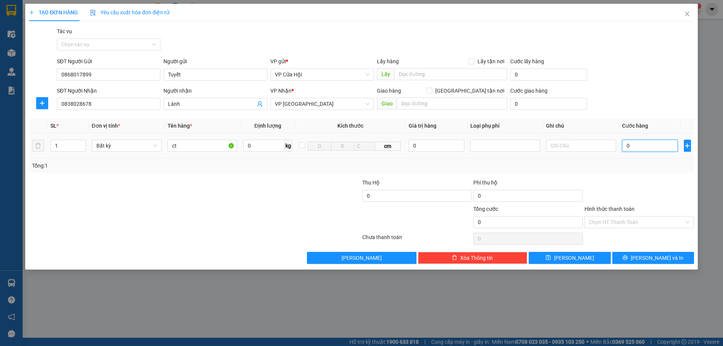
click at [652, 147] on input "0" at bounding box center [650, 146] width 56 height 12
click at [640, 224] on input "Hình thức thanh toán" at bounding box center [636, 221] width 95 height 11
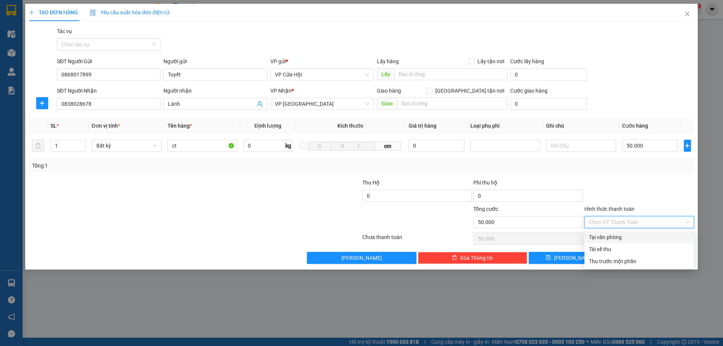
click at [632, 239] on div "Tại văn phòng" at bounding box center [639, 237] width 101 height 8
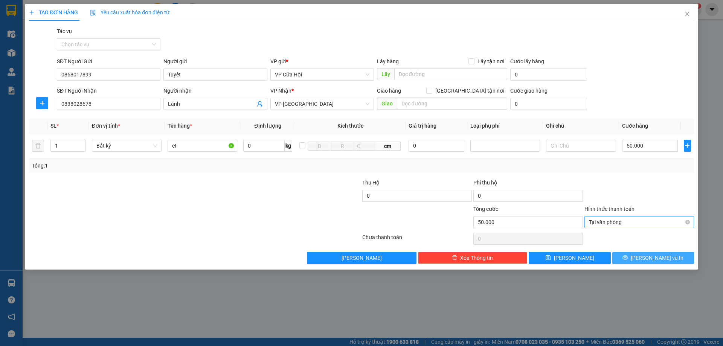
drag, startPoint x: 650, startPoint y: 258, endPoint x: 670, endPoint y: 218, distance: 45.1
click at [651, 258] on span "[PERSON_NAME] và In" at bounding box center [657, 258] width 53 height 8
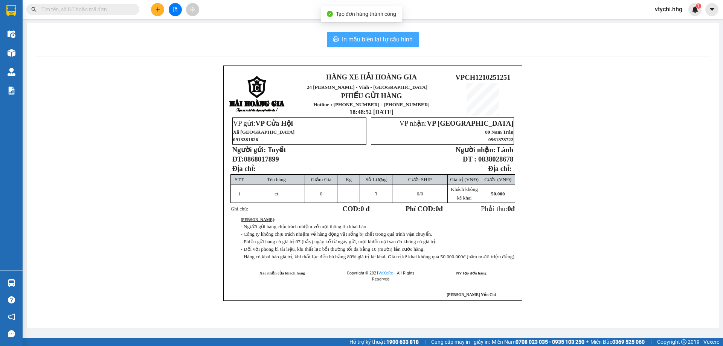
click at [388, 38] on span "In mẫu biên lai tự cấu hình" at bounding box center [377, 39] width 71 height 9
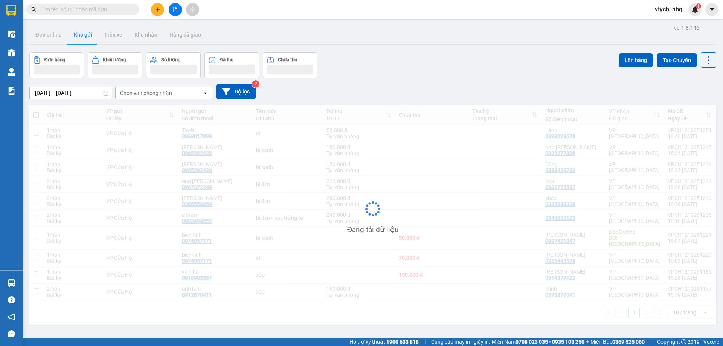
click at [413, 91] on div "[DATE] – [DATE] Press the down arrow key to interact with the calendar and sele…" at bounding box center [372, 91] width 687 height 15
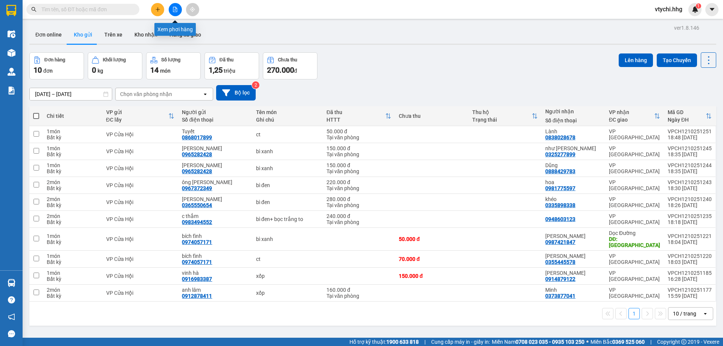
click at [174, 10] on icon "file-add" at bounding box center [174, 9] width 5 height 5
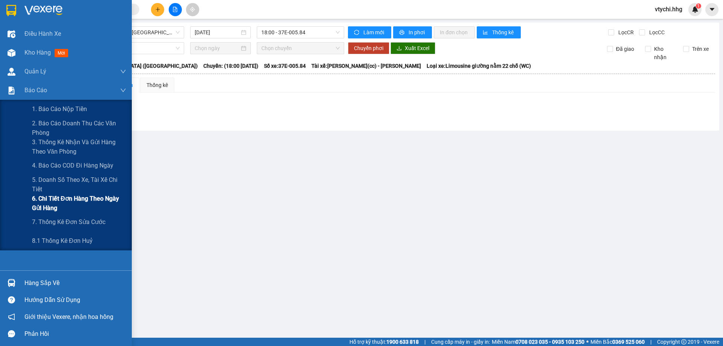
click at [97, 205] on span "6. Chi tiết đơn hàng theo ngày gửi hàng" at bounding box center [79, 203] width 94 height 19
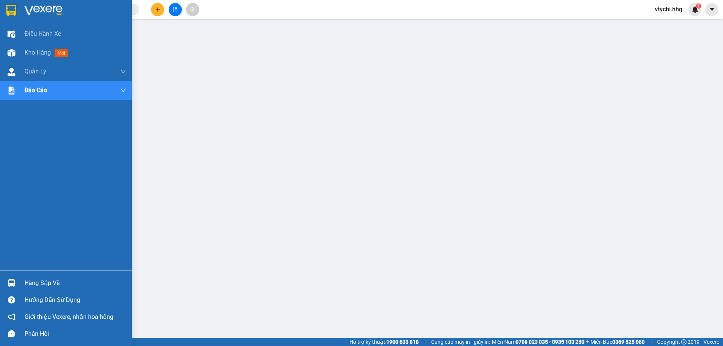
click at [13, 14] on img at bounding box center [11, 10] width 10 height 11
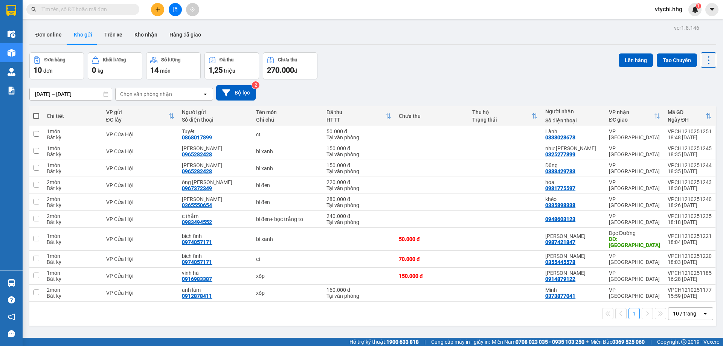
click at [162, 10] on button at bounding box center [157, 9] width 13 height 13
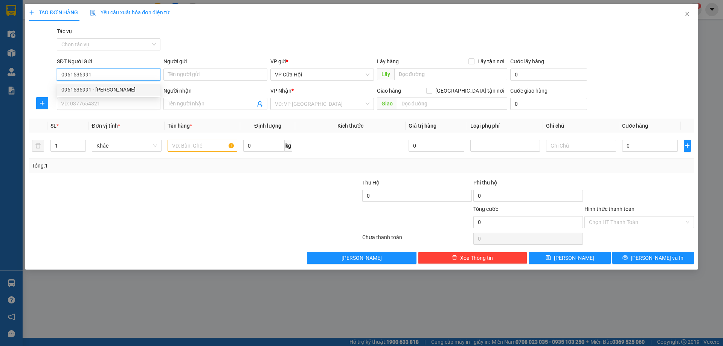
click at [107, 91] on div "0961535991 - [PERSON_NAME]" at bounding box center [108, 89] width 94 height 8
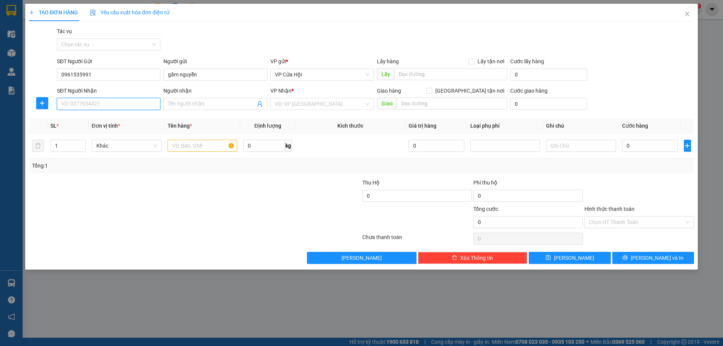
click at [104, 106] on input "SĐT Người Nhận" at bounding box center [109, 104] width 104 height 12
click at [107, 117] on div "0346088112 - [PERSON_NAME]" at bounding box center [108, 119] width 94 height 8
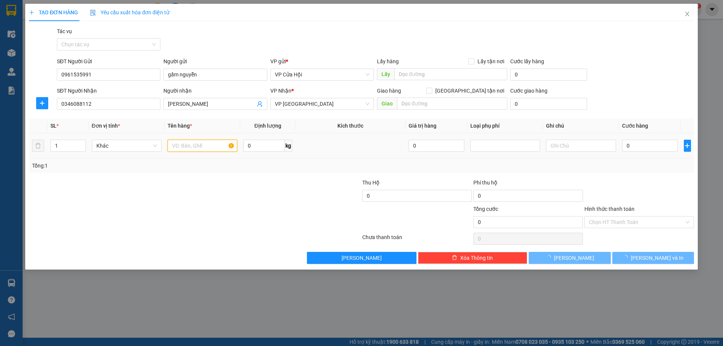
click at [203, 151] on input "text" at bounding box center [203, 146] width 70 height 12
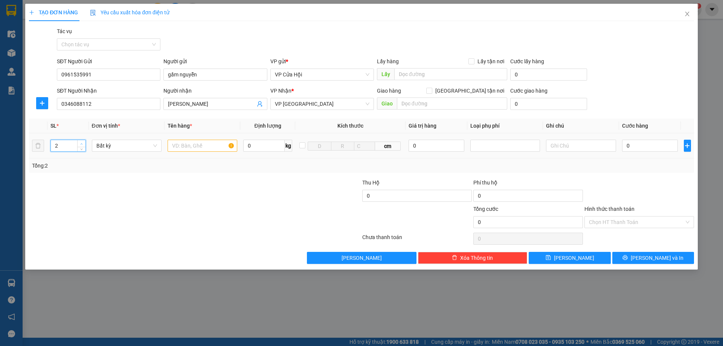
drag, startPoint x: 80, startPoint y: 143, endPoint x: 165, endPoint y: 148, distance: 84.9
click at [81, 143] on icon "up" at bounding box center [81, 144] width 3 height 3
click at [201, 146] on input "text" at bounding box center [203, 146] width 70 height 12
click at [656, 148] on input "0" at bounding box center [650, 146] width 56 height 12
click at [656, 257] on span "[PERSON_NAME] và In" at bounding box center [657, 258] width 53 height 8
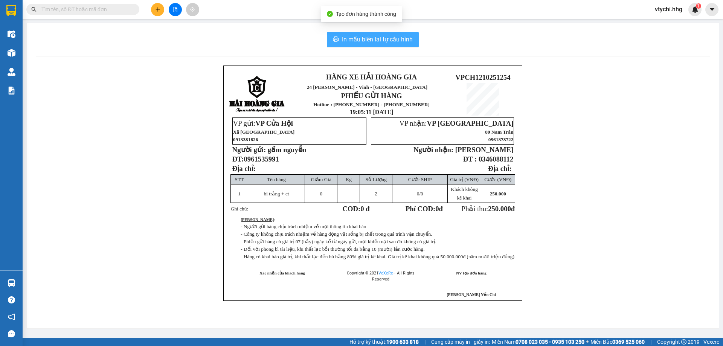
click at [391, 40] on span "In mẫu biên lai tự cấu hình" at bounding box center [377, 39] width 71 height 9
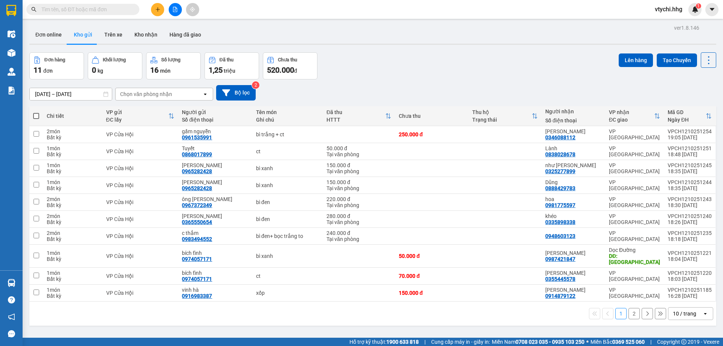
click at [446, 80] on div "[DATE] – [DATE] Press the down arrow key to interact with the calendar and sele…" at bounding box center [372, 92] width 687 height 27
click at [688, 310] on div "10 / trang" at bounding box center [684, 314] width 23 height 8
click at [684, 289] on span "100 / trang" at bounding box center [681, 291] width 27 height 8
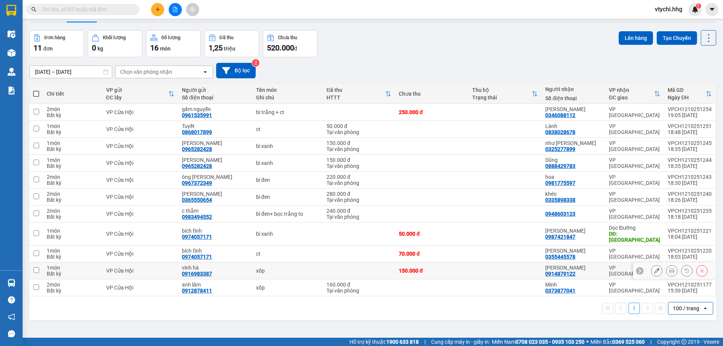
scroll to position [35, 0]
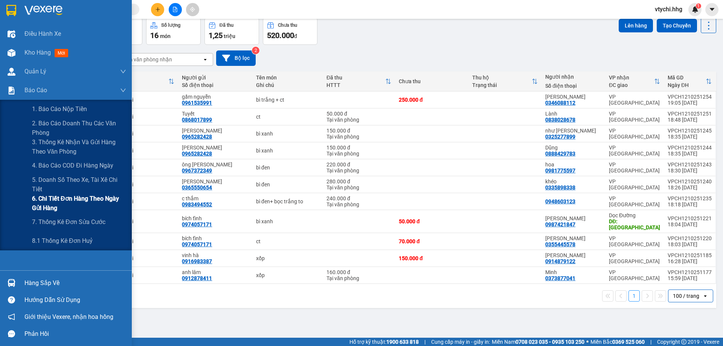
click at [95, 201] on span "6. Chi tiết đơn hàng theo ngày gửi hàng" at bounding box center [79, 203] width 94 height 19
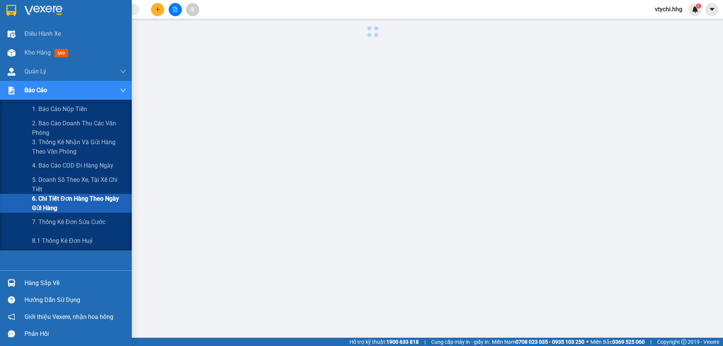
scroll to position [27, 0]
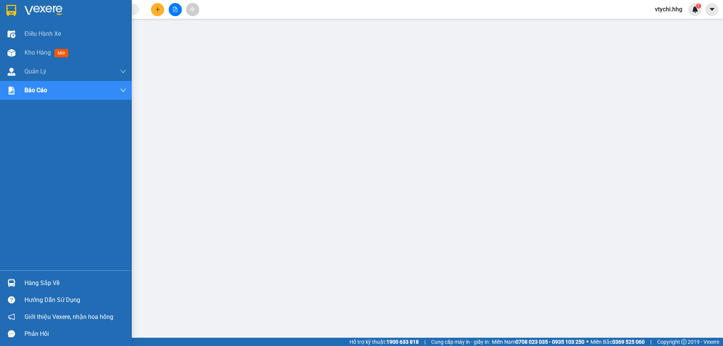
click at [10, 4] on div at bounding box center [11, 10] width 13 height 13
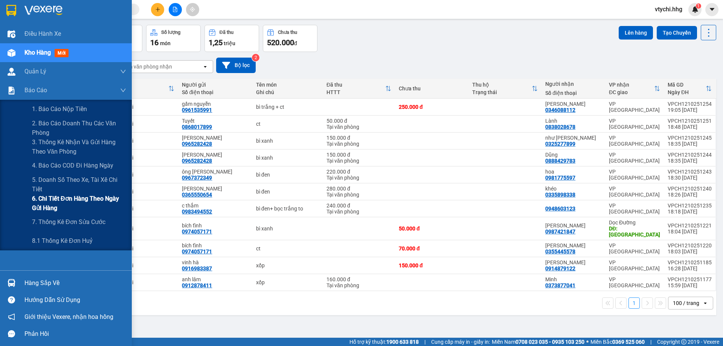
click at [101, 200] on span "6. Chi tiết đơn hàng theo ngày gửi hàng" at bounding box center [79, 203] width 94 height 19
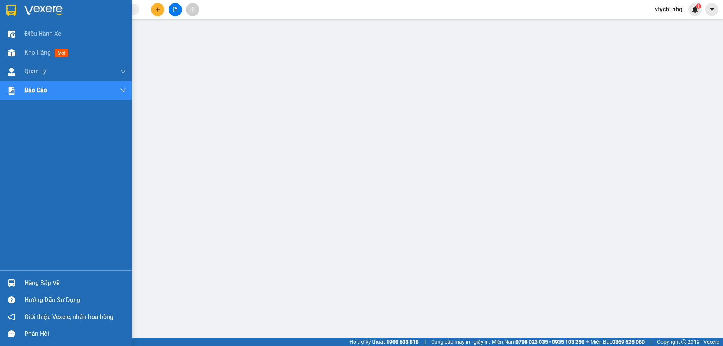
click at [10, 9] on img at bounding box center [11, 10] width 10 height 11
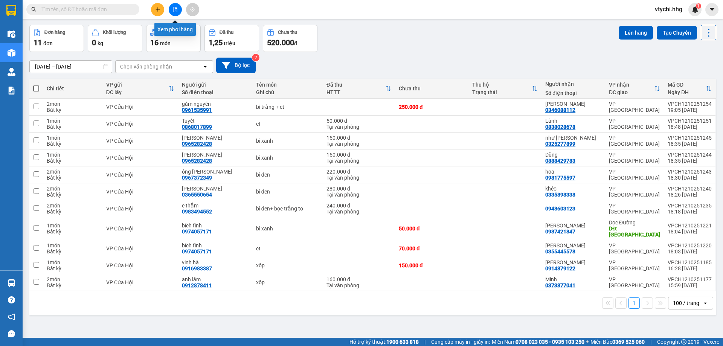
click at [176, 8] on icon "file-add" at bounding box center [174, 9] width 5 height 5
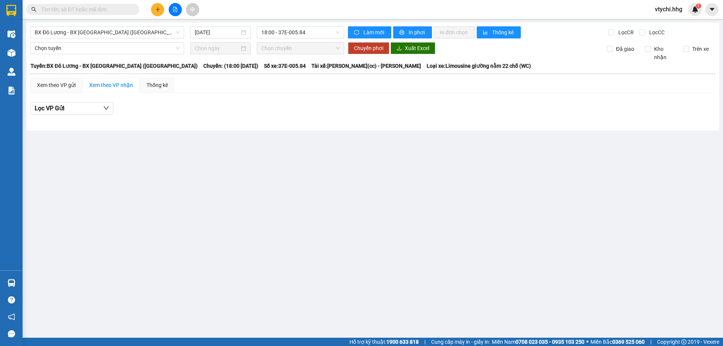
click at [132, 26] on div "BX Đô Lương - BX [GEOGRAPHIC_DATA] ([GEOGRAPHIC_DATA]) [DATE] 18:00 - 37E-005.8…" at bounding box center [372, 77] width 693 height 108
click at [134, 34] on span "BX Đô Lương - BX [GEOGRAPHIC_DATA] ([GEOGRAPHIC_DATA])" at bounding box center [107, 32] width 145 height 11
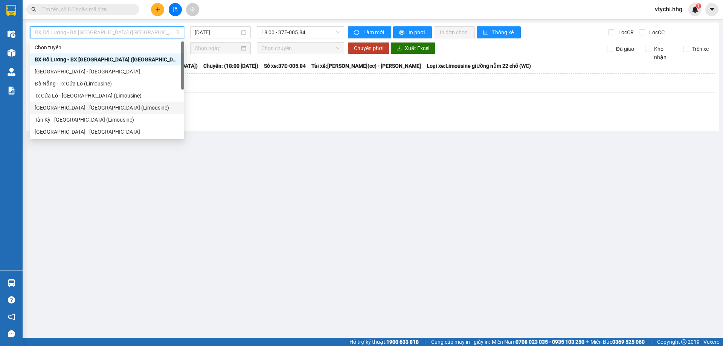
click at [95, 111] on div "[GEOGRAPHIC_DATA] - [GEOGRAPHIC_DATA] (Limousine)" at bounding box center [107, 108] width 145 height 8
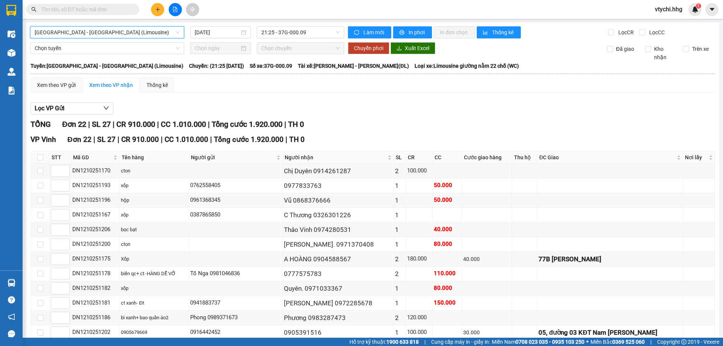
click at [120, 31] on span "[GEOGRAPHIC_DATA] - [GEOGRAPHIC_DATA] (Limousine)" at bounding box center [107, 32] width 145 height 11
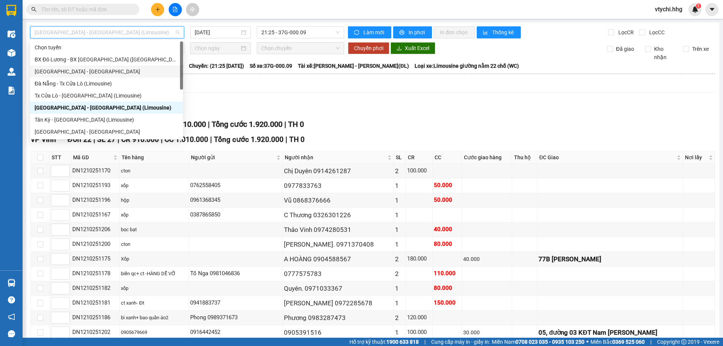
click at [97, 73] on div "[GEOGRAPHIC_DATA] - [GEOGRAPHIC_DATA]" at bounding box center [107, 71] width 144 height 8
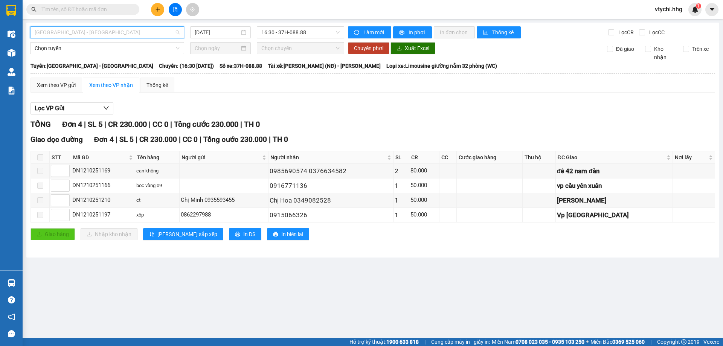
click at [108, 26] on div "[GEOGRAPHIC_DATA] - [GEOGRAPHIC_DATA]" at bounding box center [107, 32] width 154 height 12
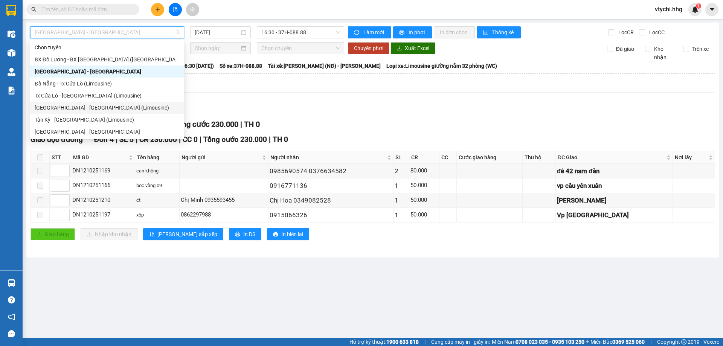
click at [70, 106] on div "[GEOGRAPHIC_DATA] - [GEOGRAPHIC_DATA] (Limousine)" at bounding box center [107, 108] width 145 height 8
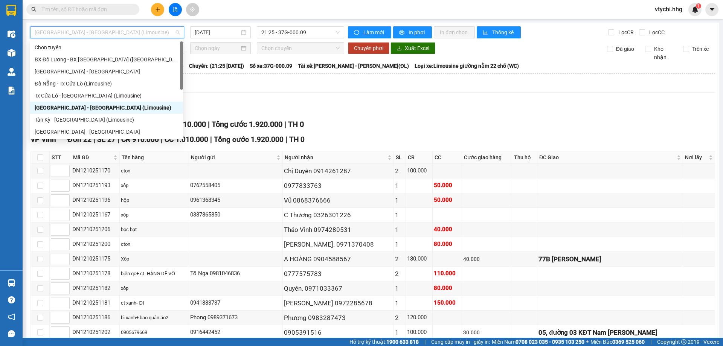
click at [63, 37] on span "[GEOGRAPHIC_DATA] - [GEOGRAPHIC_DATA] (Limousine)" at bounding box center [107, 32] width 145 height 11
click at [98, 131] on div "[GEOGRAPHIC_DATA] - [GEOGRAPHIC_DATA]" at bounding box center [107, 132] width 144 height 8
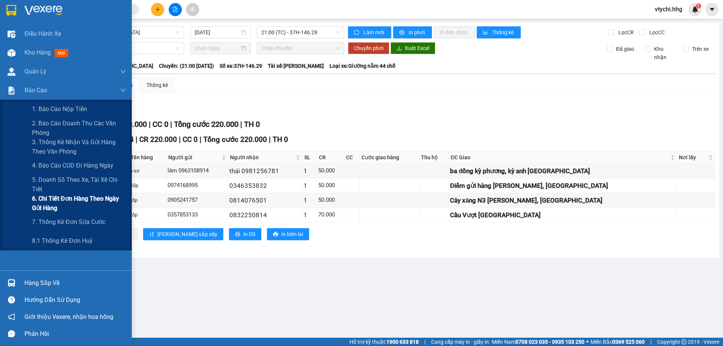
click at [97, 204] on span "6. Chi tiết đơn hàng theo ngày gửi hàng" at bounding box center [79, 203] width 94 height 19
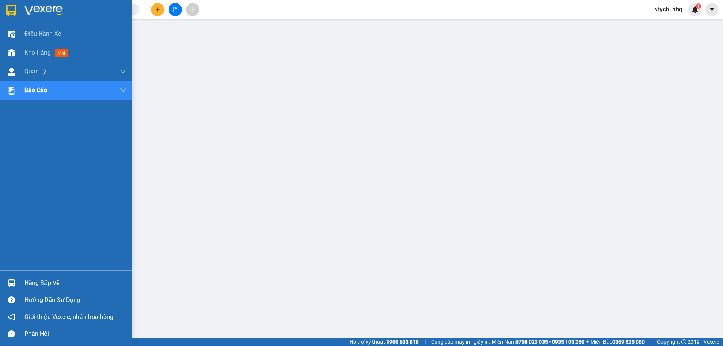
click at [30, 9] on img at bounding box center [43, 10] width 38 height 11
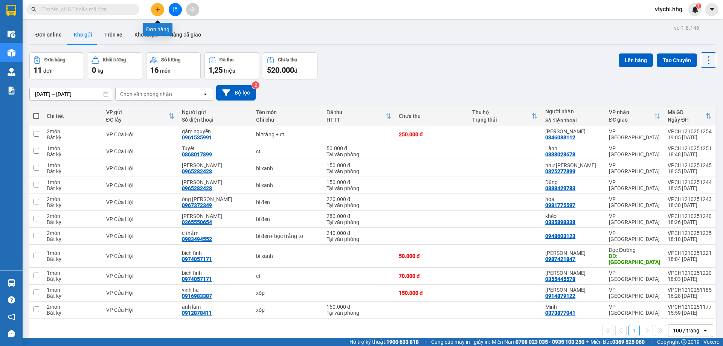
click at [162, 11] on button at bounding box center [157, 9] width 13 height 13
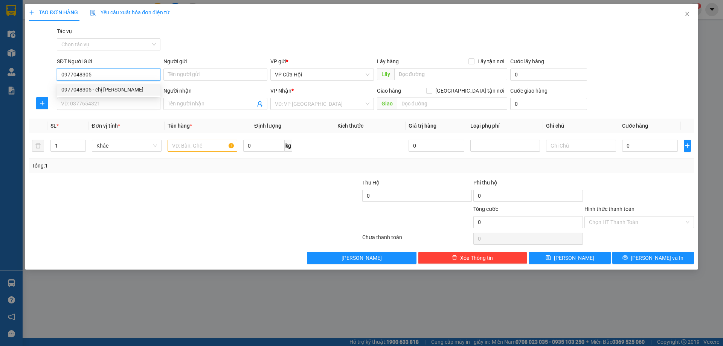
click at [110, 87] on div "0977048305 - chị [PERSON_NAME]" at bounding box center [108, 89] width 94 height 8
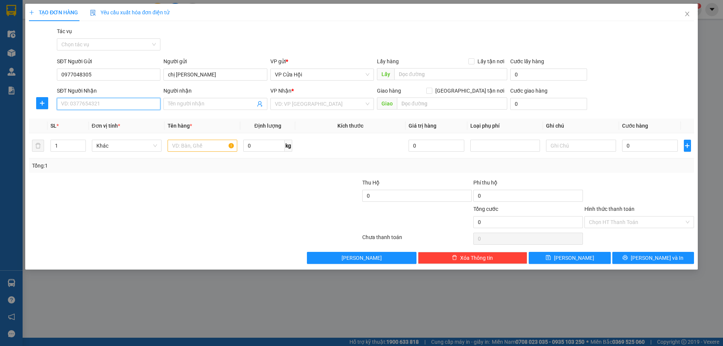
click at [110, 101] on input "SĐT Người Nhận" at bounding box center [109, 104] width 104 height 12
click at [110, 120] on div "0562363838" at bounding box center [108, 119] width 94 height 8
click at [187, 147] on input "text" at bounding box center [203, 146] width 70 height 12
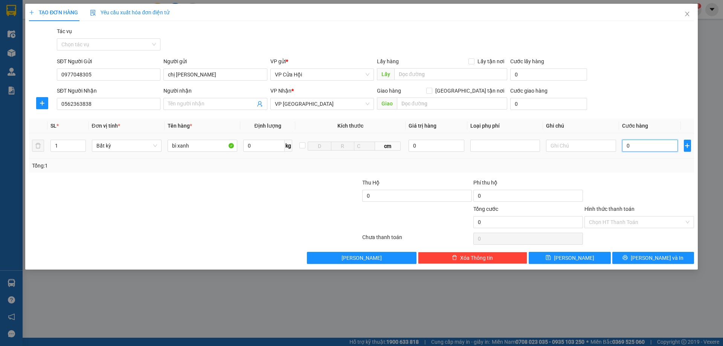
click at [636, 145] on input "0" at bounding box center [650, 146] width 56 height 12
click at [636, 220] on input "Hình thức thanh toán" at bounding box center [636, 221] width 95 height 11
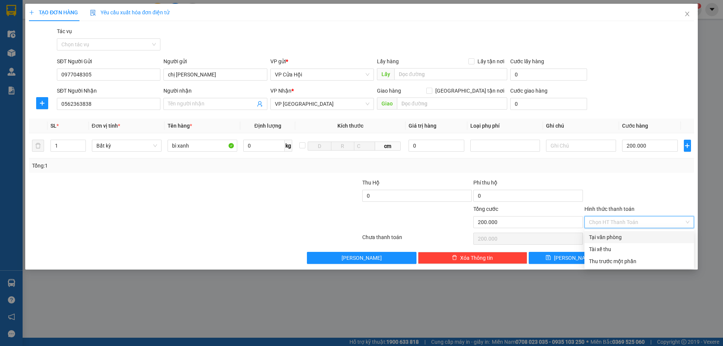
click at [631, 236] on div "Tại văn phòng" at bounding box center [639, 237] width 101 height 8
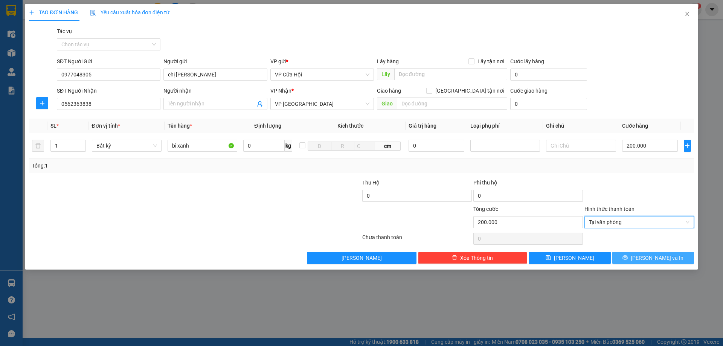
click at [660, 257] on span "[PERSON_NAME] và In" at bounding box center [657, 258] width 53 height 8
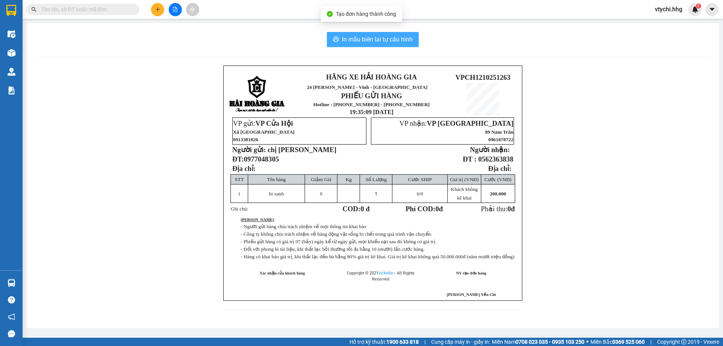
click at [376, 40] on span "In mẫu biên lai tự cấu hình" at bounding box center [377, 39] width 71 height 9
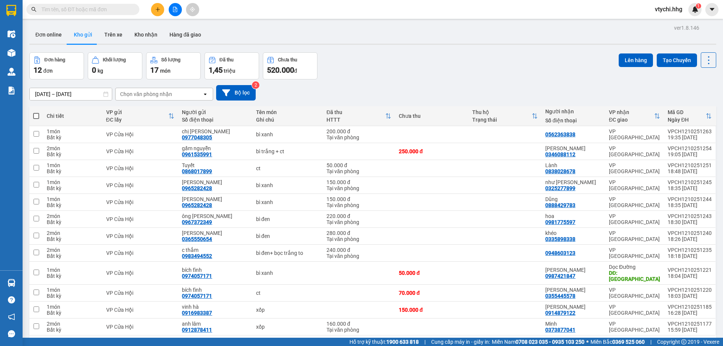
click at [448, 65] on div "Đơn hàng 12 đơn Khối lượng 0 kg Số lượng 17 món Đã thu 1,45 triệu Chưa thu 520.…" at bounding box center [372, 65] width 687 height 27
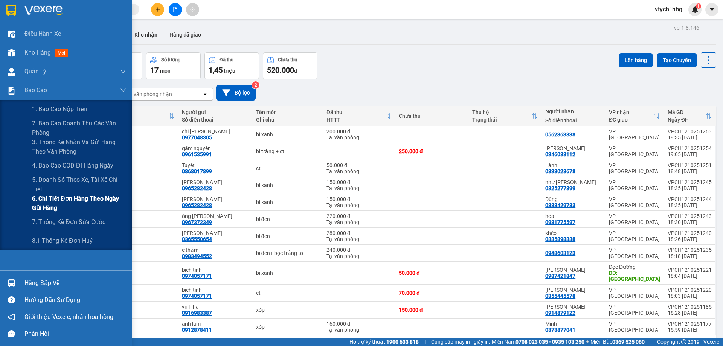
click at [100, 203] on span "6. Chi tiết đơn hàng theo ngày gửi hàng" at bounding box center [79, 203] width 94 height 19
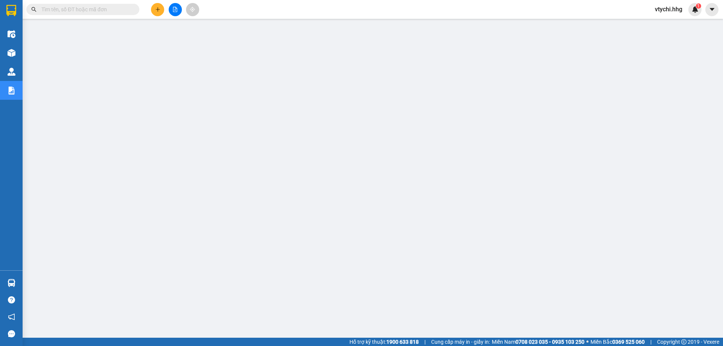
click at [182, 8] on div at bounding box center [175, 9] width 56 height 13
click at [172, 10] on button at bounding box center [175, 9] width 13 height 13
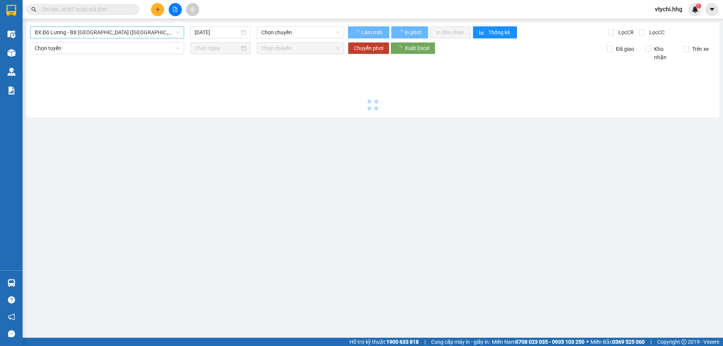
click at [161, 34] on span "BX Đô Lương - BX [GEOGRAPHIC_DATA] ([GEOGRAPHIC_DATA])" at bounding box center [107, 32] width 145 height 11
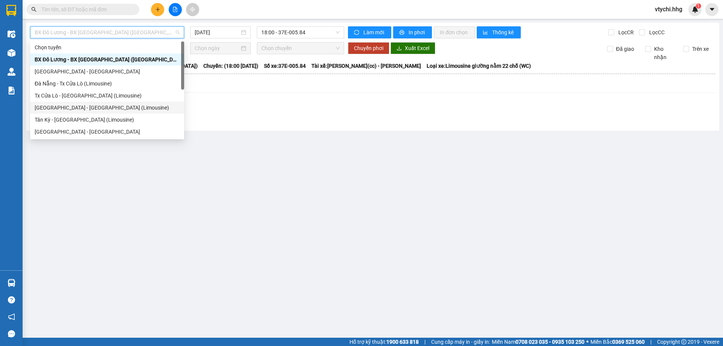
click at [120, 107] on div "[GEOGRAPHIC_DATA] - [GEOGRAPHIC_DATA] (Limousine)" at bounding box center [107, 108] width 145 height 8
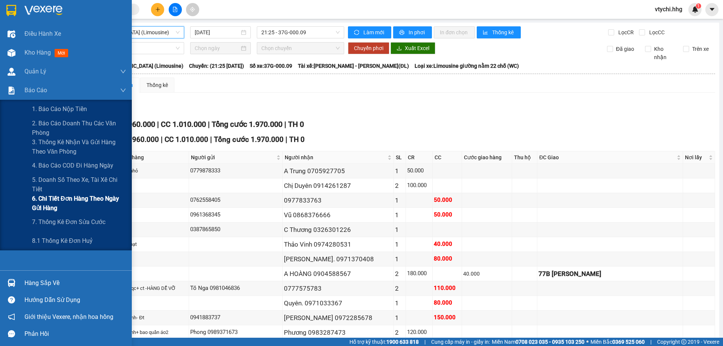
click at [67, 204] on span "6. Chi tiết đơn hàng theo ngày gửi hàng" at bounding box center [79, 203] width 94 height 19
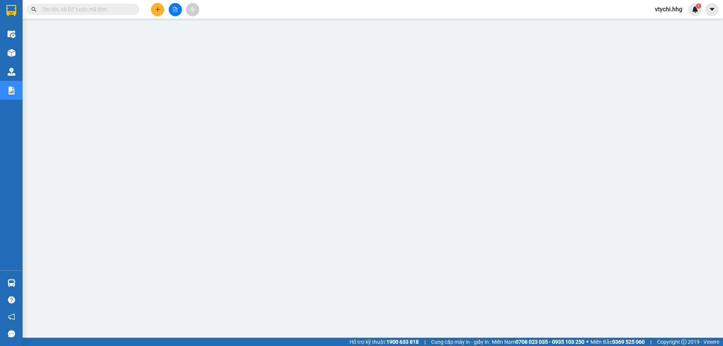
click at [667, 11] on span "vtychi.hhg" at bounding box center [669, 9] width 40 height 9
click at [666, 24] on span "Đăng xuất" at bounding box center [676, 23] width 32 height 8
